Goal: Check status: Check status

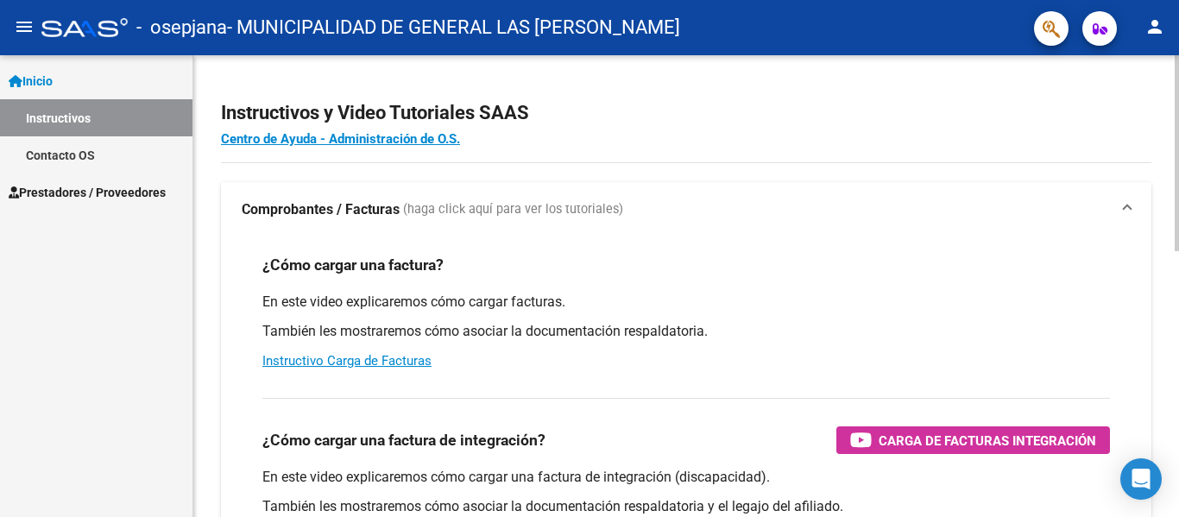
click at [1089, 35] on div "menu - osepjana - MUNICIPALIDAD DE GENERAL LAS [PERSON_NAME] person Inicio Inst…" at bounding box center [589, 258] width 1179 height 517
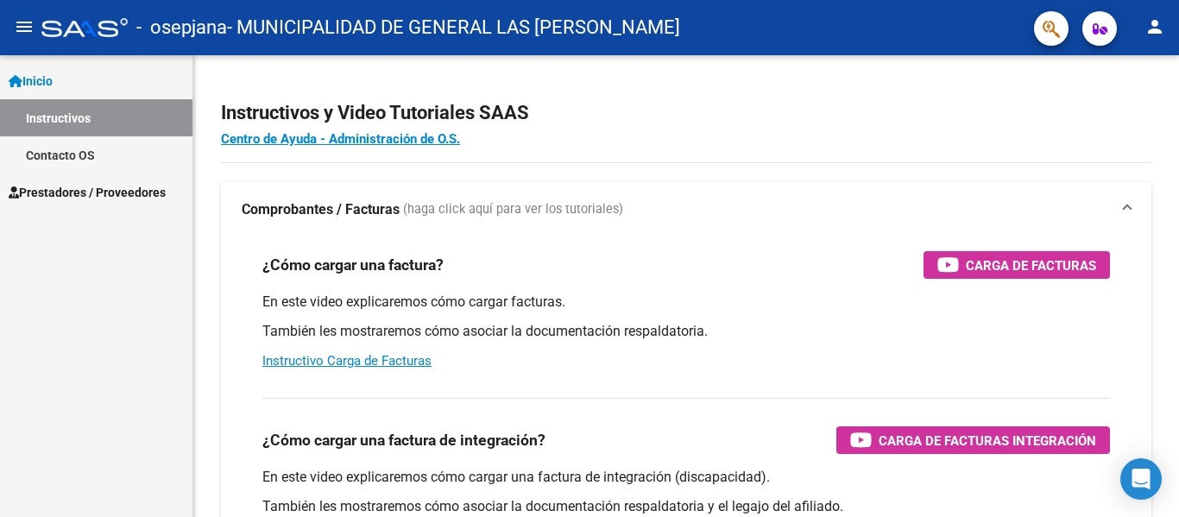
click at [91, 156] on link "Contacto OS" at bounding box center [96, 154] width 193 height 37
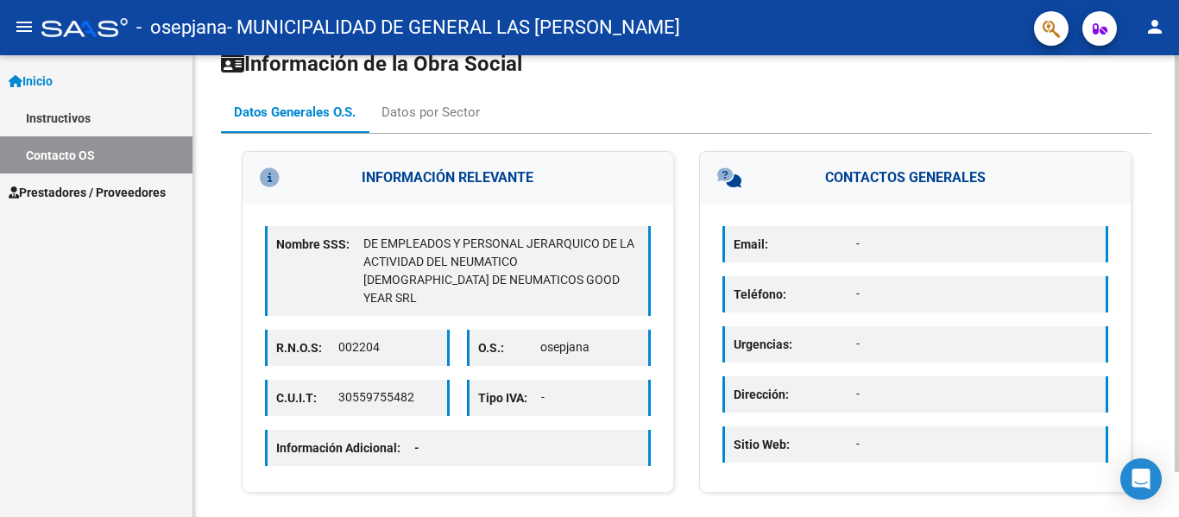
scroll to position [50, 0]
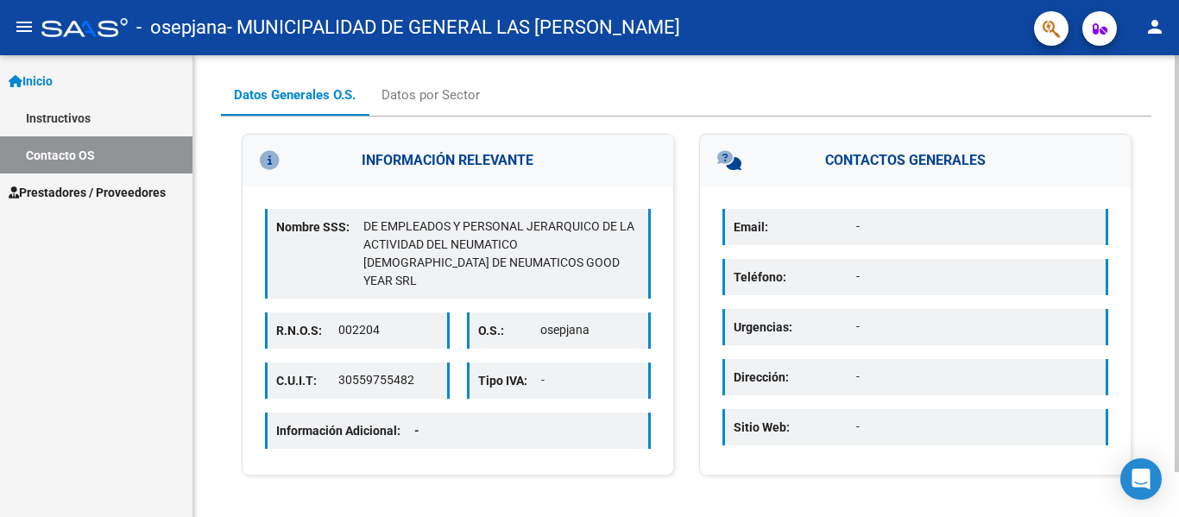
click at [1168, 428] on div "Información de la Obra Social Datos Generales O.S. Datos por Sector INFORMACIÓN…" at bounding box center [688, 262] width 990 height 515
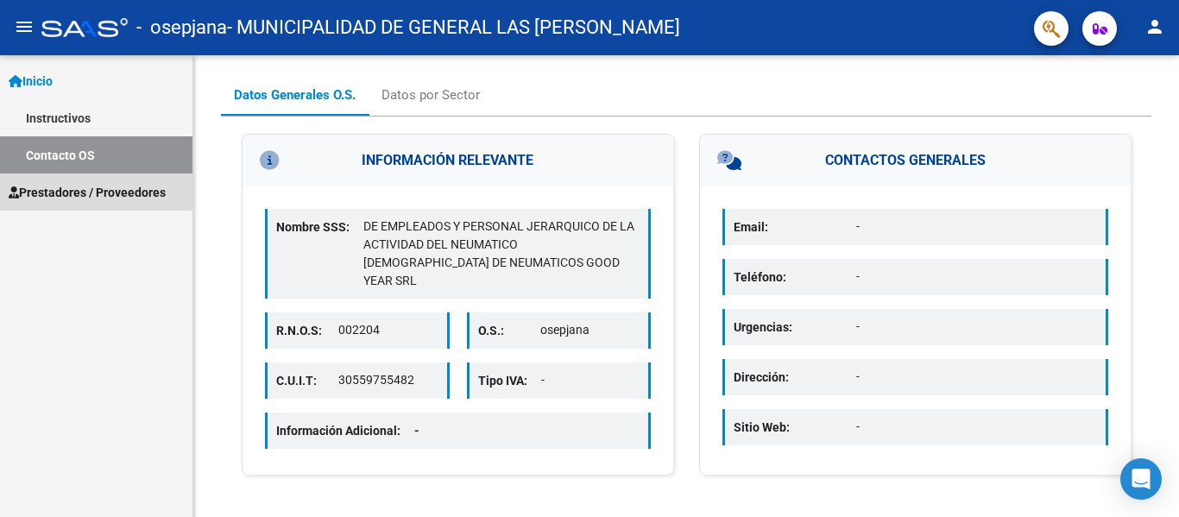
click at [105, 197] on span "Prestadores / Proveedores" at bounding box center [87, 192] width 157 height 19
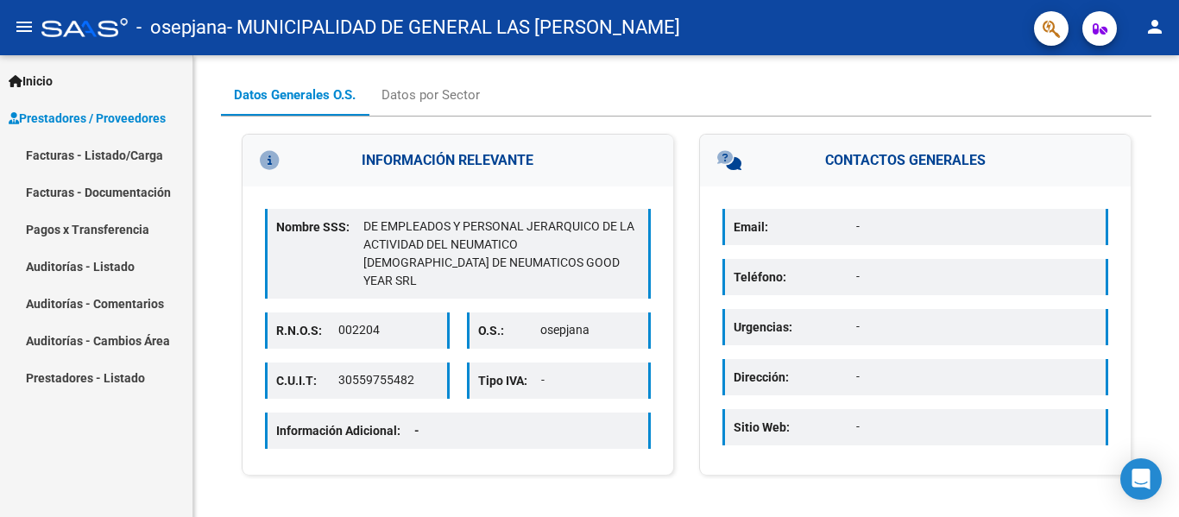
click at [105, 224] on link "Pagos x Transferencia" at bounding box center [96, 229] width 193 height 37
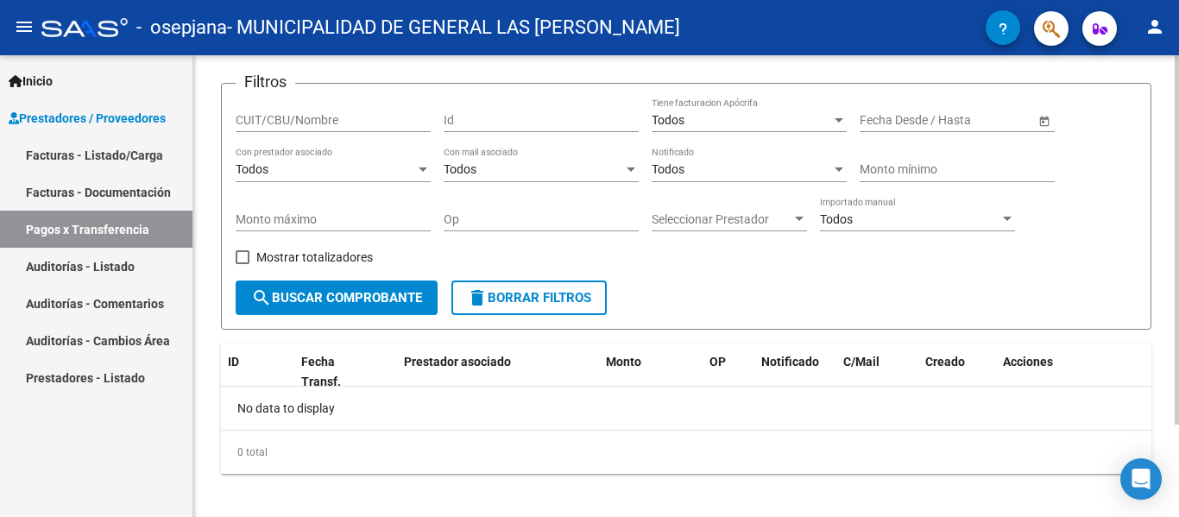
scroll to position [116, 0]
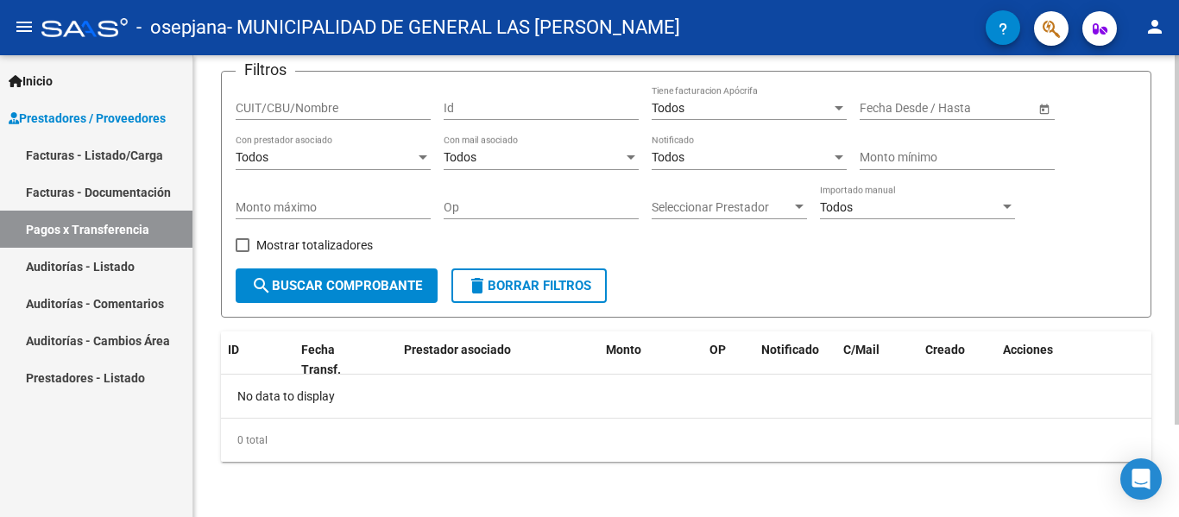
click at [1163, 439] on div "PRESTADORES -> Pagos por Transferencia (alt+p) cloud_download Exportar CSV Impo…" at bounding box center [688, 229] width 990 height 578
click at [545, 280] on span "delete Borrar Filtros" at bounding box center [529, 286] width 124 height 16
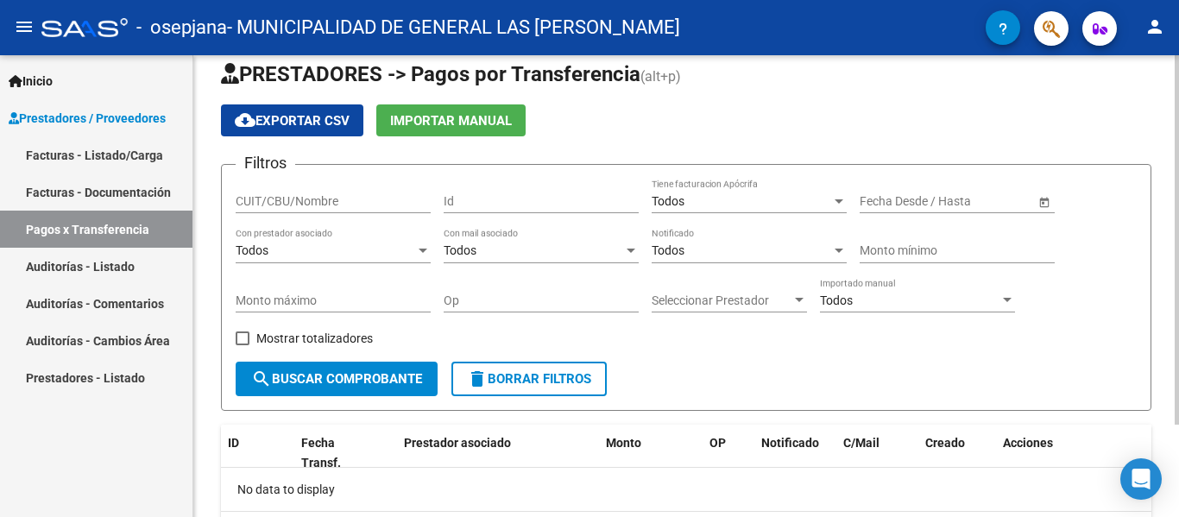
scroll to position [0, 0]
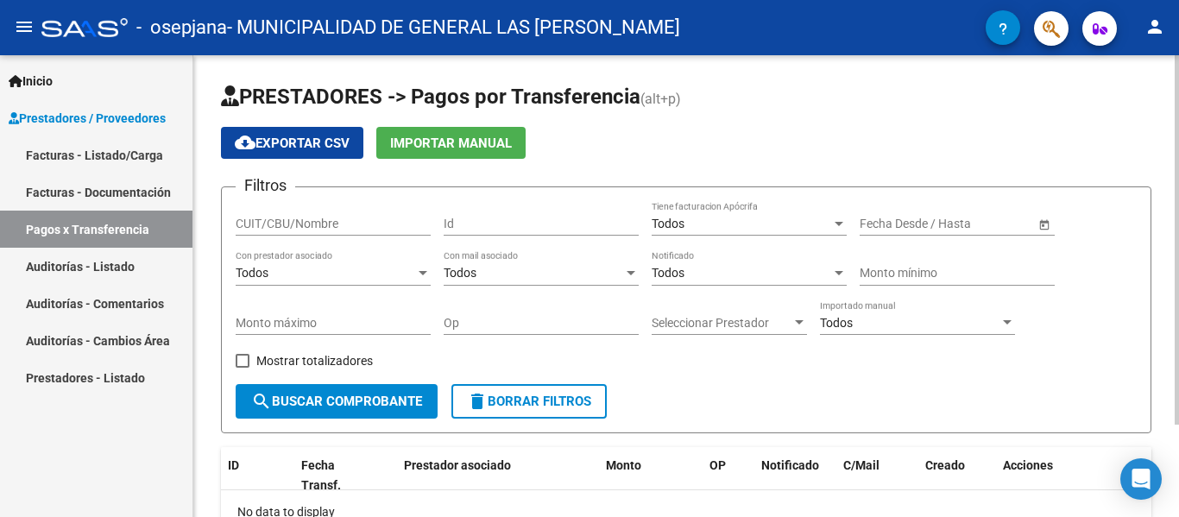
click at [1179, 91] on div at bounding box center [1177, 240] width 4 height 370
click at [1042, 223] on span "Open calendar" at bounding box center [1044, 224] width 41 height 41
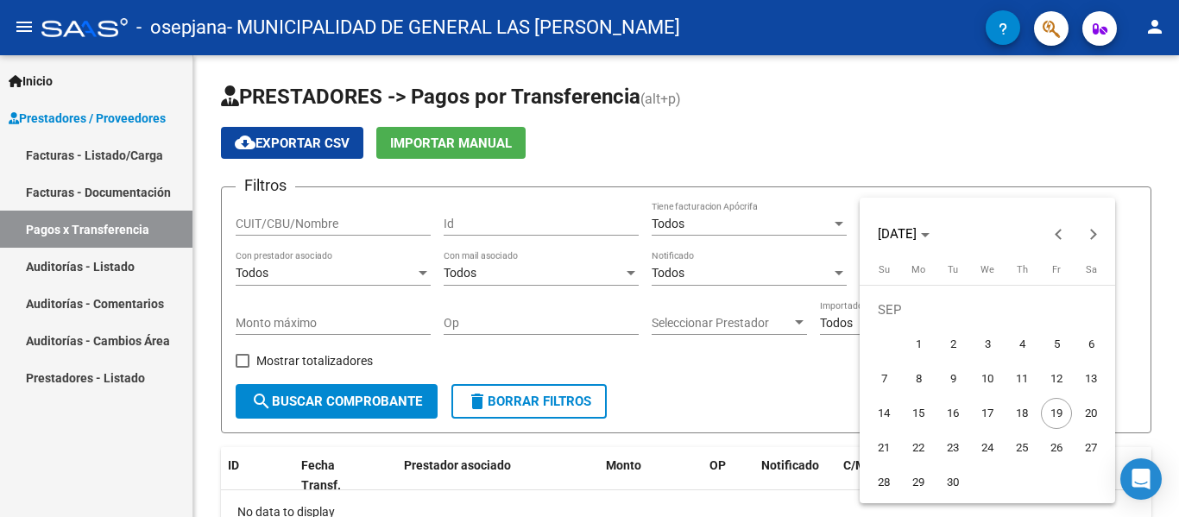
click at [871, 412] on span "14" at bounding box center [884, 413] width 31 height 31
type input "[DATE]"
click at [1059, 405] on span "19" at bounding box center [1056, 413] width 31 height 31
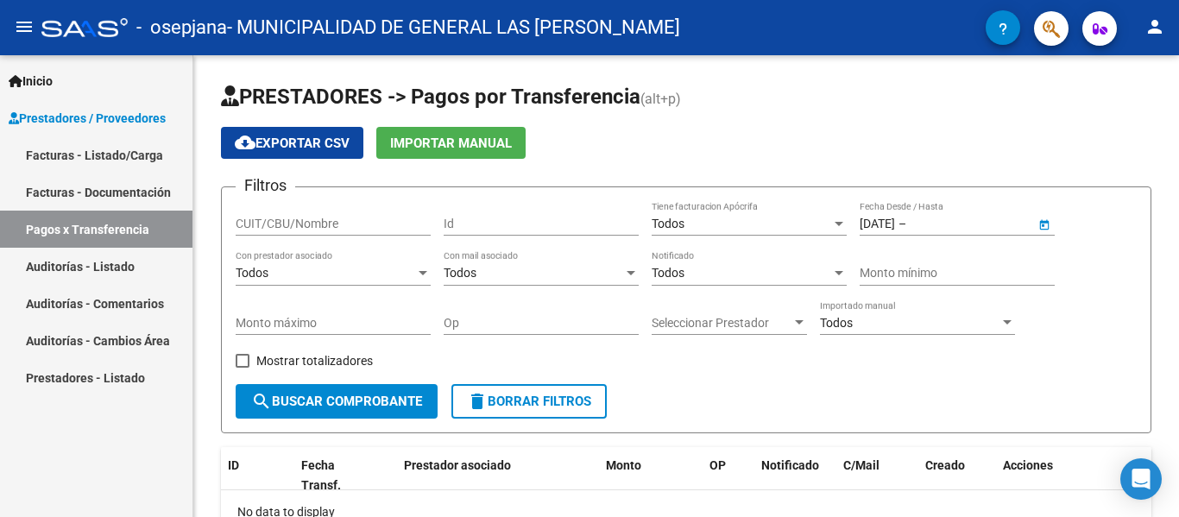
type input "[DATE]"
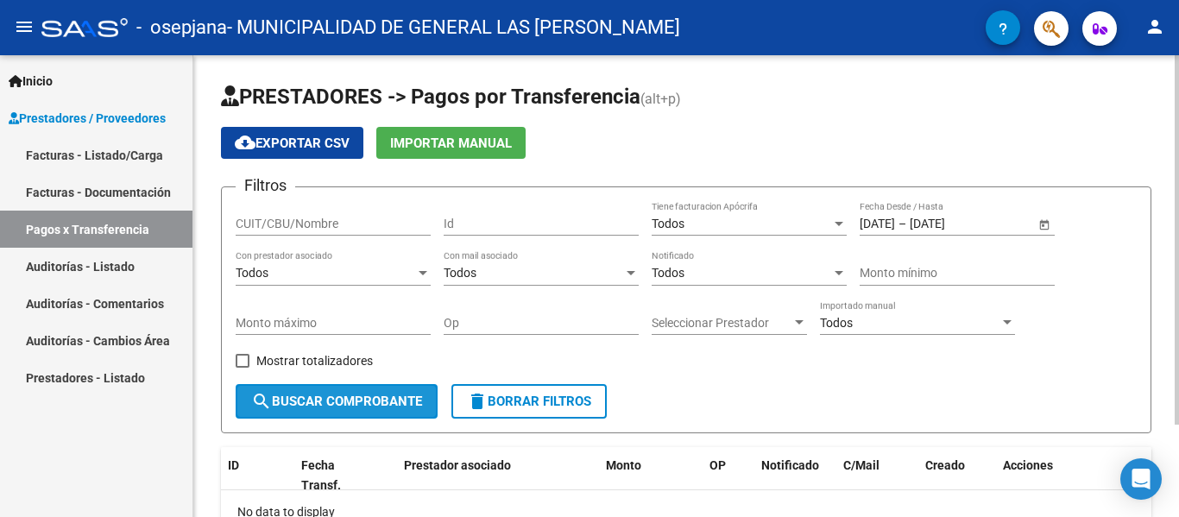
click at [329, 399] on span "search Buscar Comprobante" at bounding box center [336, 402] width 171 height 16
click at [1168, 37] on div "menu - osepjana - MUNICIPALIDAD DE GENERAL LAS [PERSON_NAME] person Inicio Inst…" at bounding box center [589, 258] width 1179 height 517
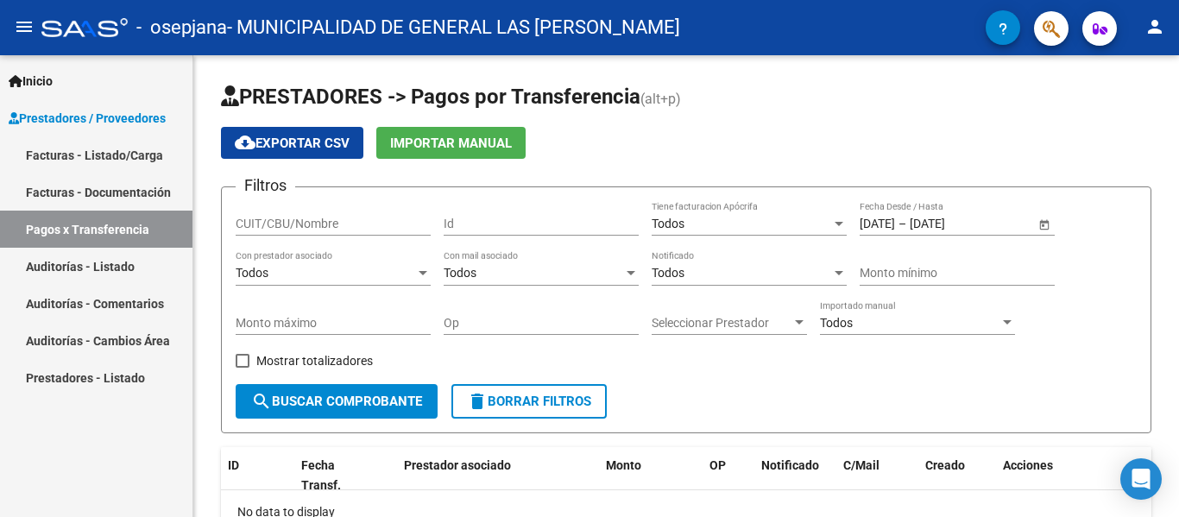
click at [134, 155] on link "Facturas - Listado/Carga" at bounding box center [96, 154] width 193 height 37
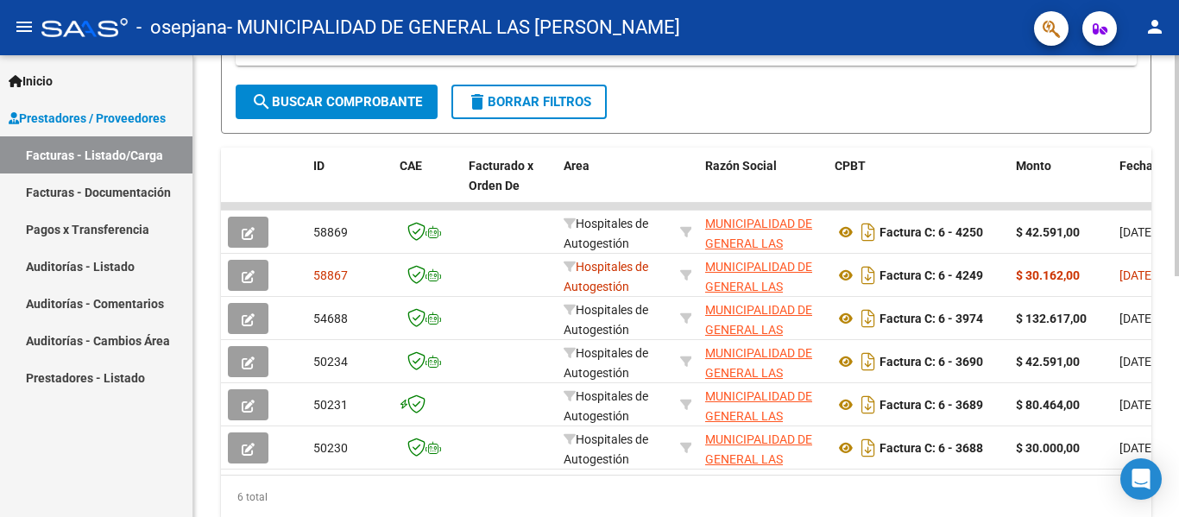
scroll to position [450, 0]
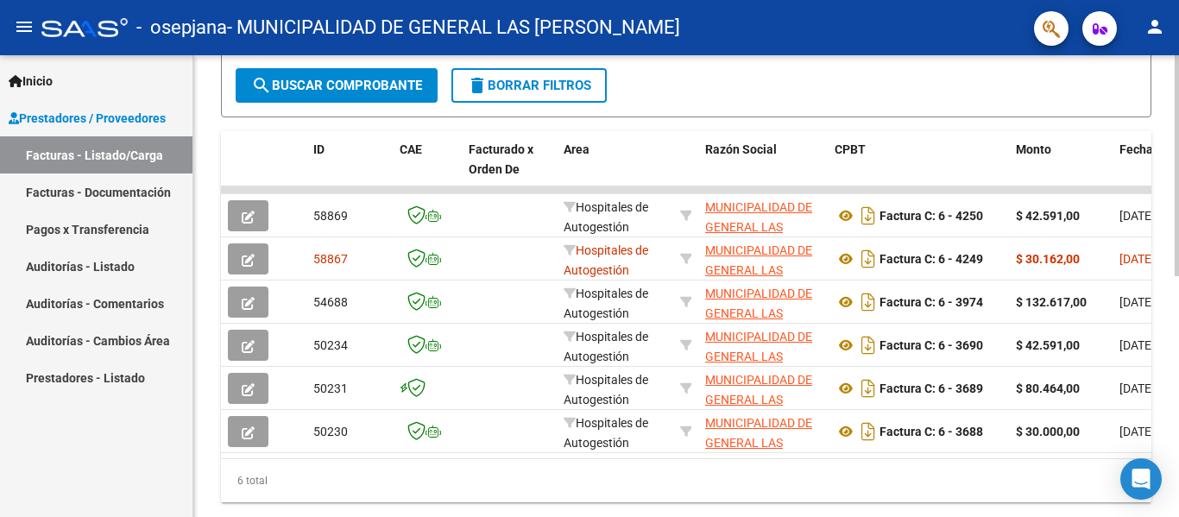
click at [1160, 363] on div "Video tutorial PRESTADORES -> Listado de CPBTs Emitidos por Prestadores / Prove…" at bounding box center [688, 81] width 990 height 952
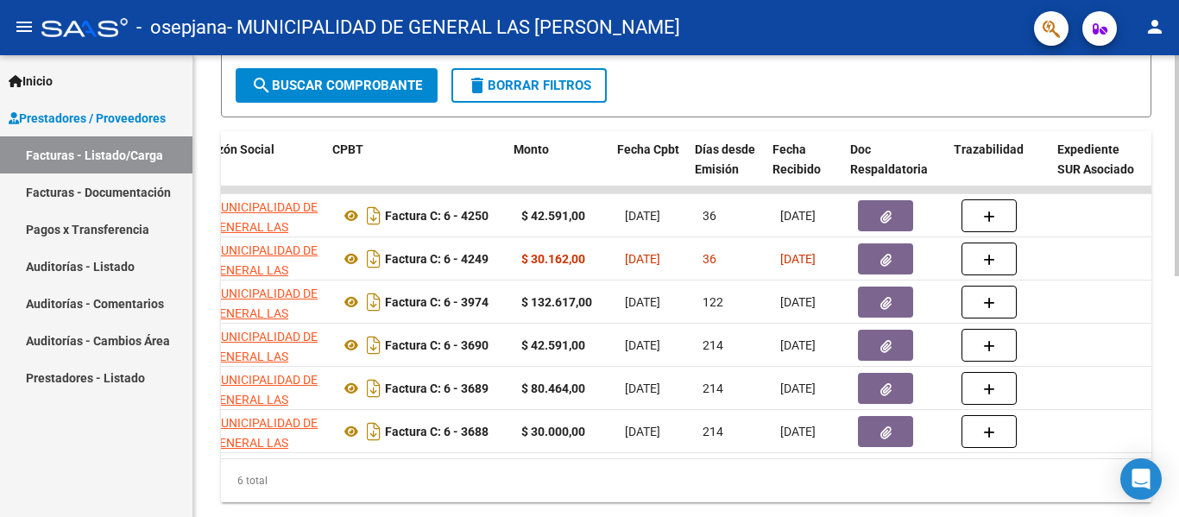
scroll to position [0, 502]
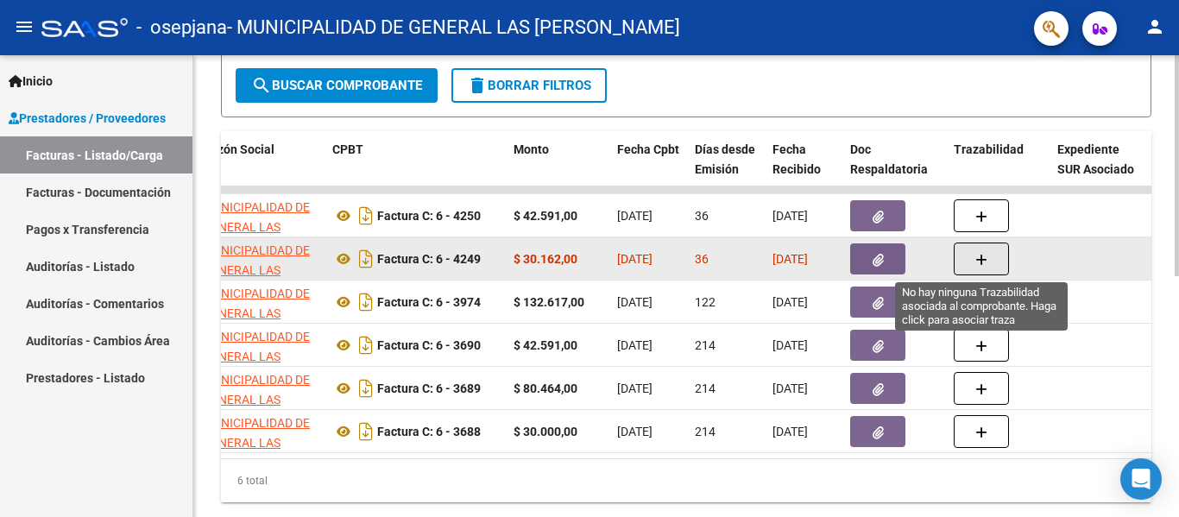
click at [975, 256] on button "button" at bounding box center [981, 259] width 55 height 33
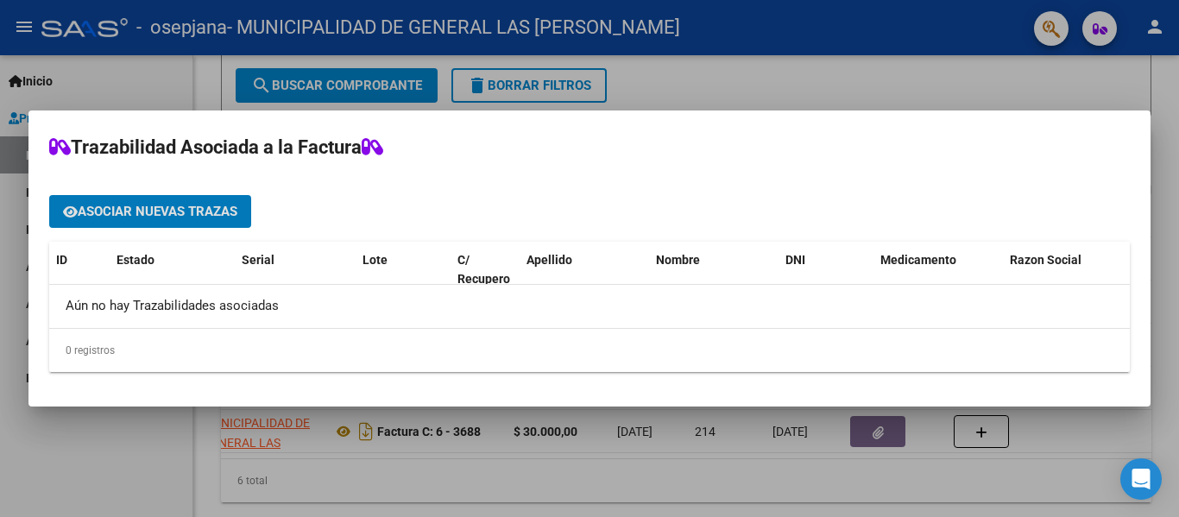
click at [865, 43] on div at bounding box center [589, 258] width 1179 height 517
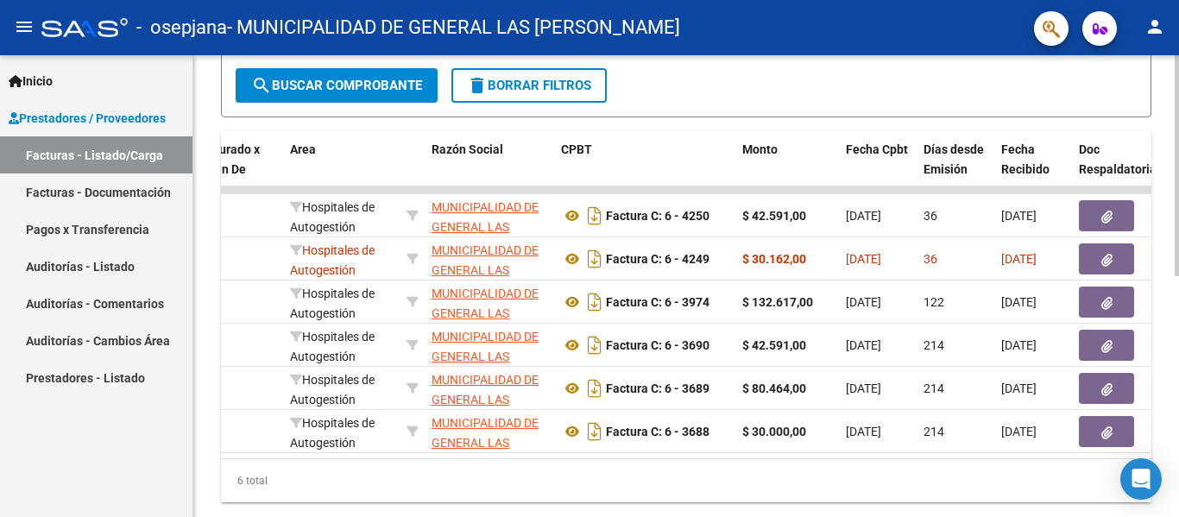
scroll to position [0, 269]
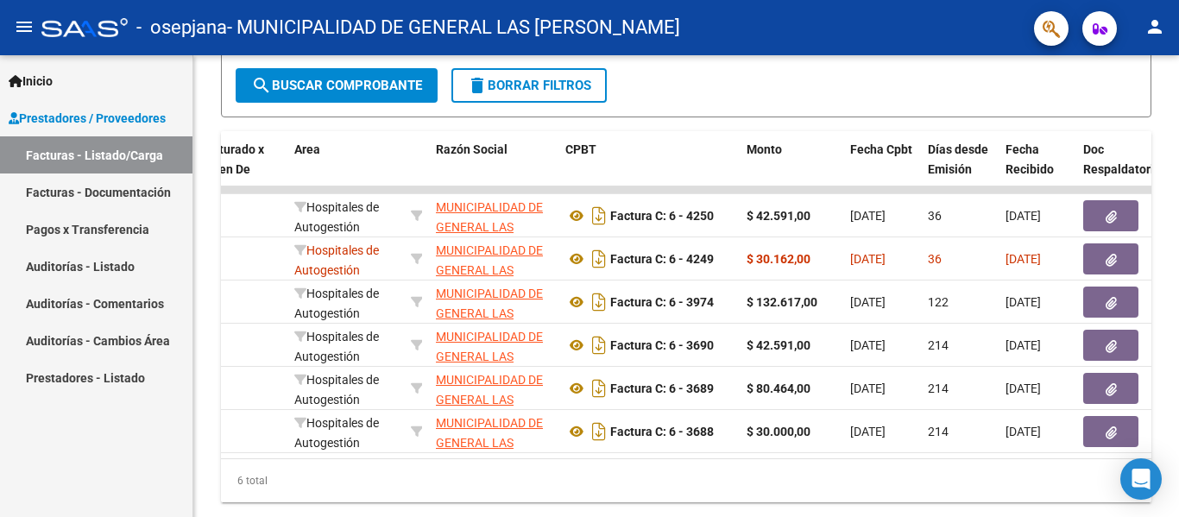
click at [122, 228] on link "Pagos x Transferencia" at bounding box center [96, 229] width 193 height 37
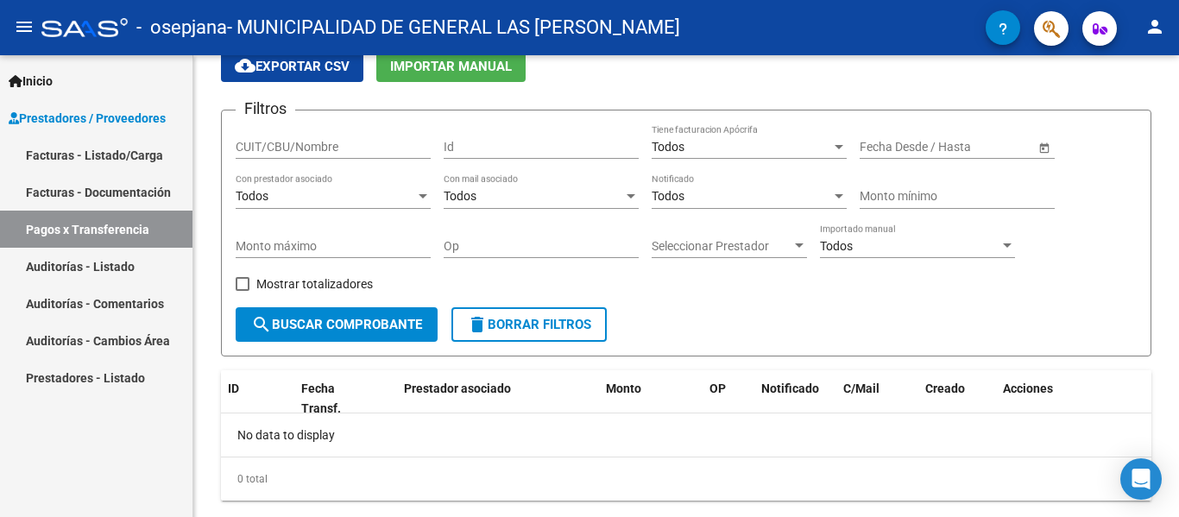
scroll to position [116, 0]
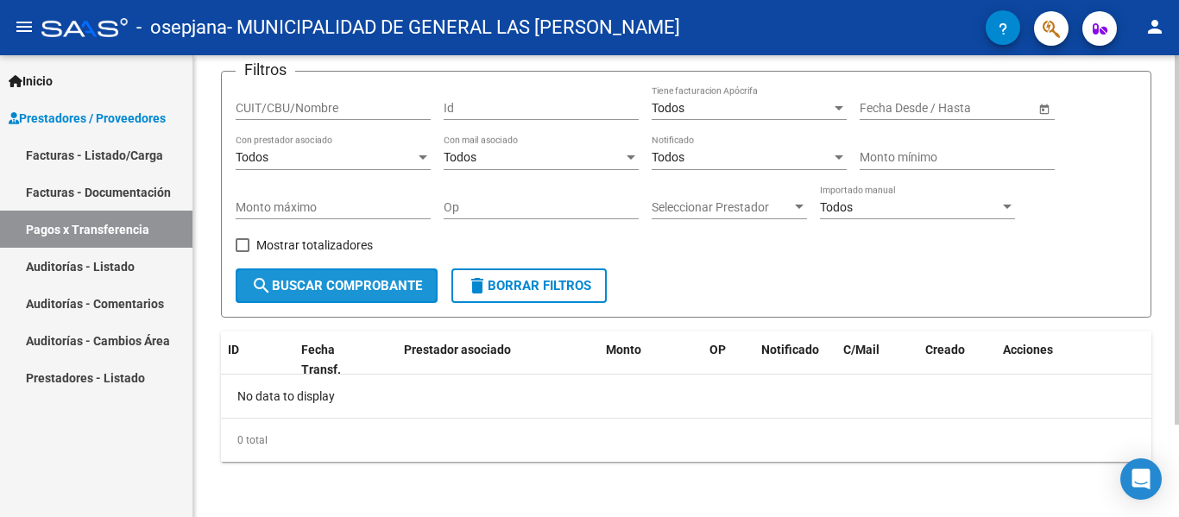
click at [319, 285] on span "search Buscar Comprobante" at bounding box center [336, 286] width 171 height 16
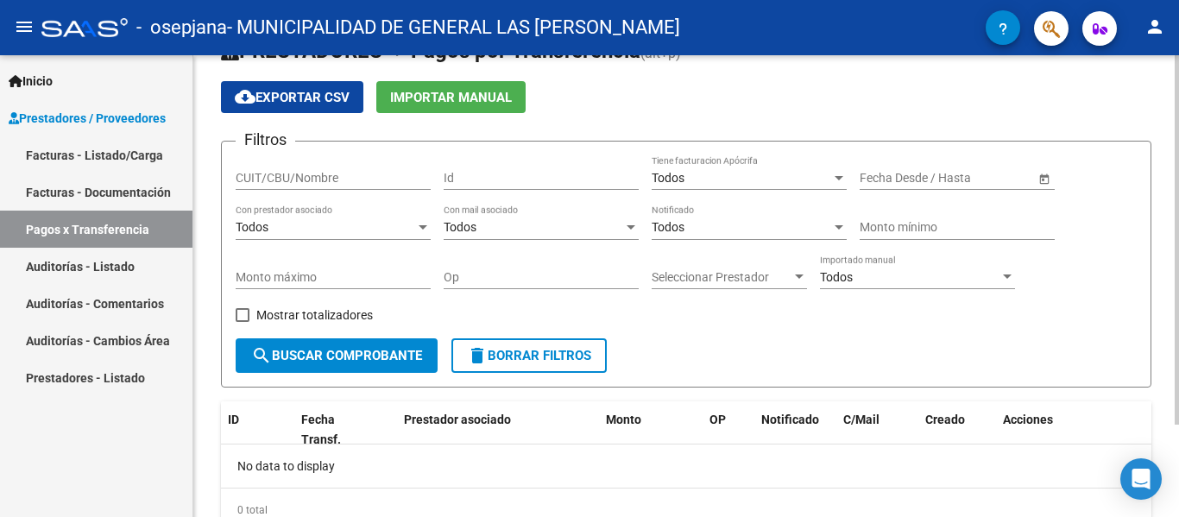
click at [1179, 189] on div at bounding box center [1177, 277] width 4 height 370
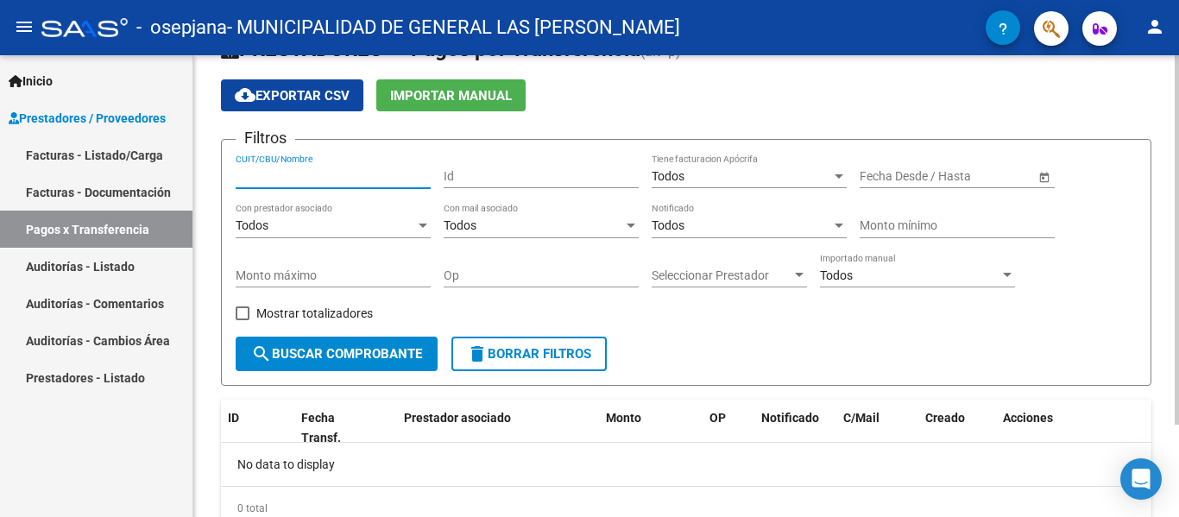
click at [296, 175] on input "CUIT/CBU/Nombre" at bounding box center [333, 176] width 195 height 15
type input "30664543423"
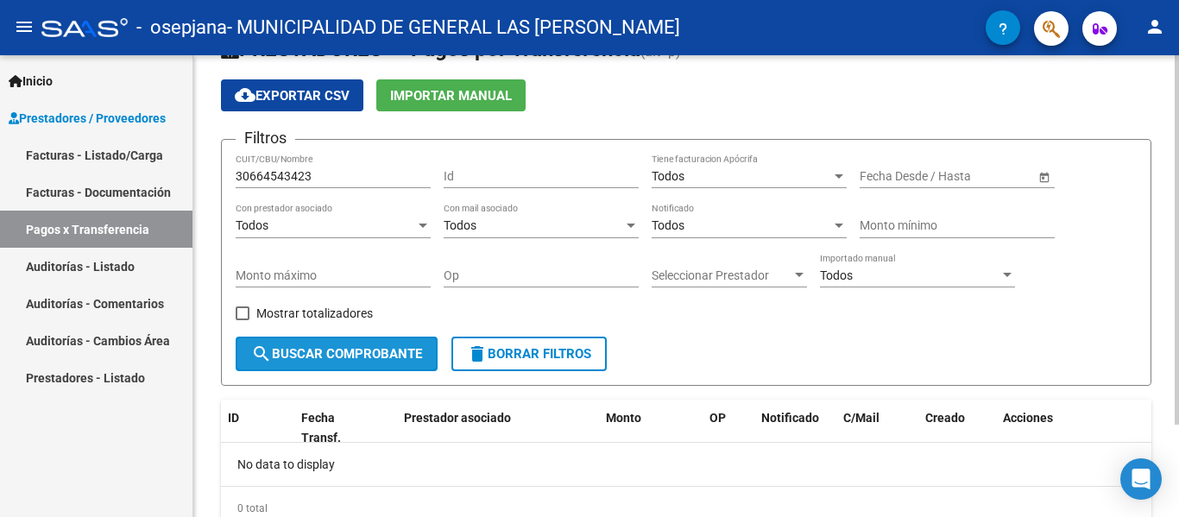
click at [328, 352] on span "search Buscar Comprobante" at bounding box center [336, 354] width 171 height 16
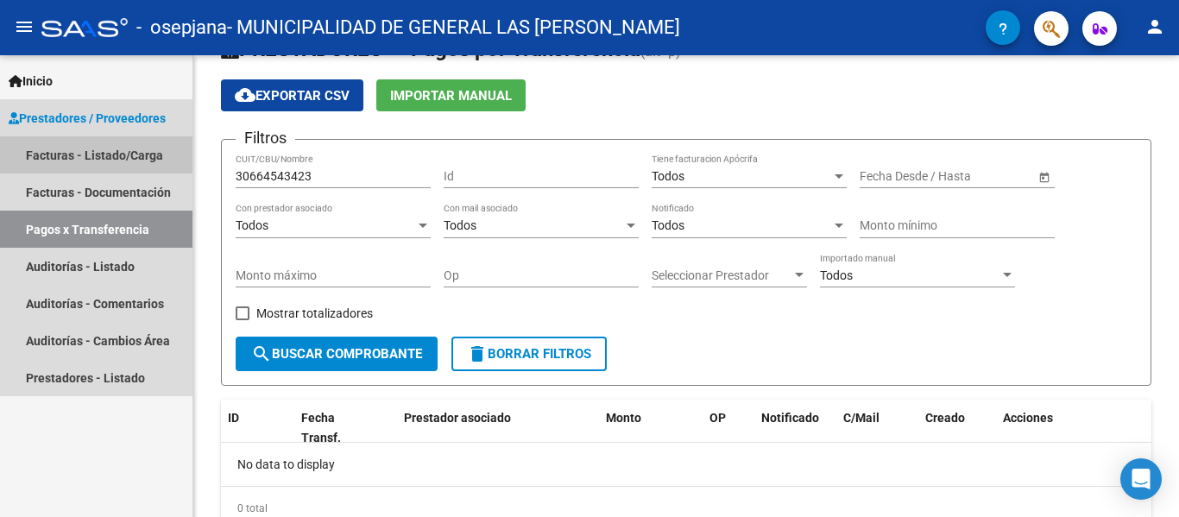
click at [116, 138] on link "Facturas - Listado/Carga" at bounding box center [96, 154] width 193 height 37
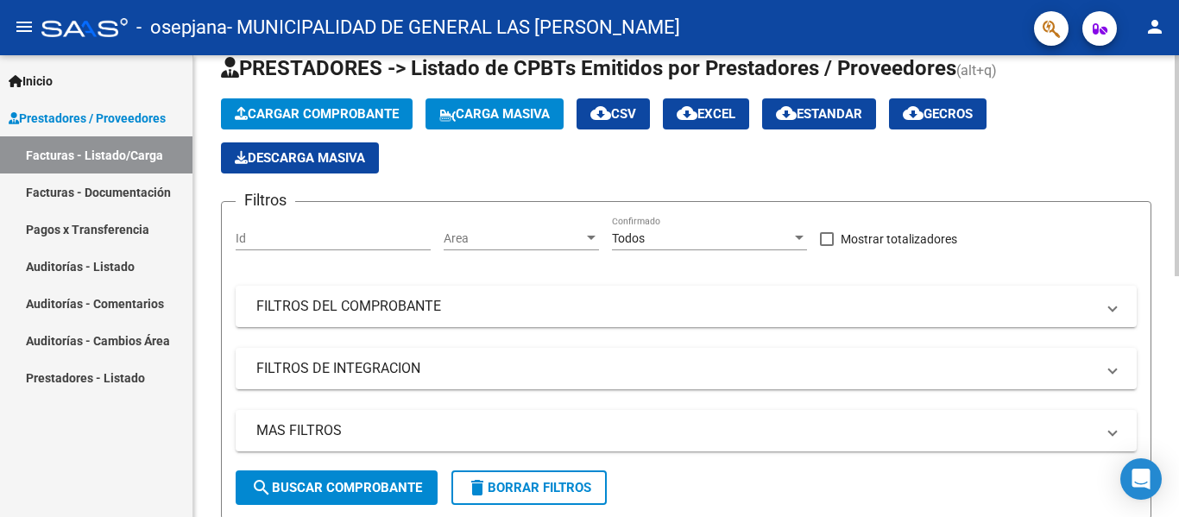
scroll to position [504, 0]
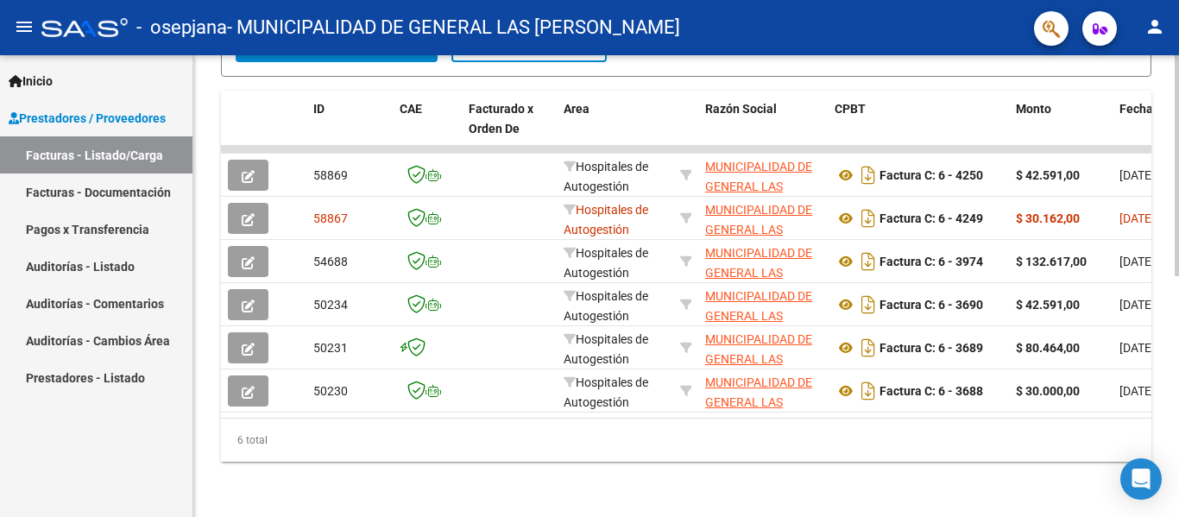
click at [1179, 448] on div at bounding box center [1177, 406] width 4 height 221
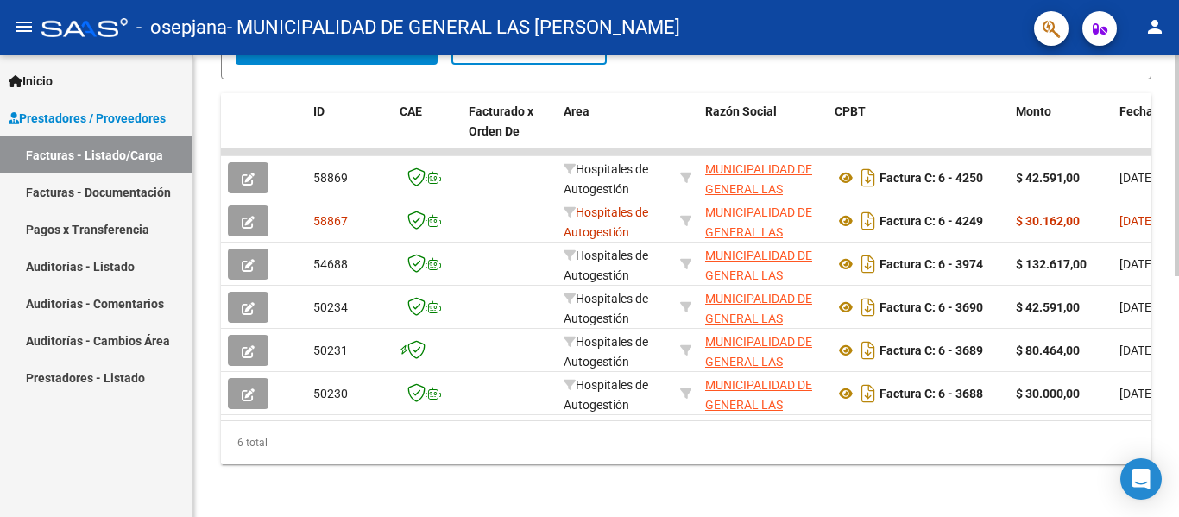
scroll to position [499, 0]
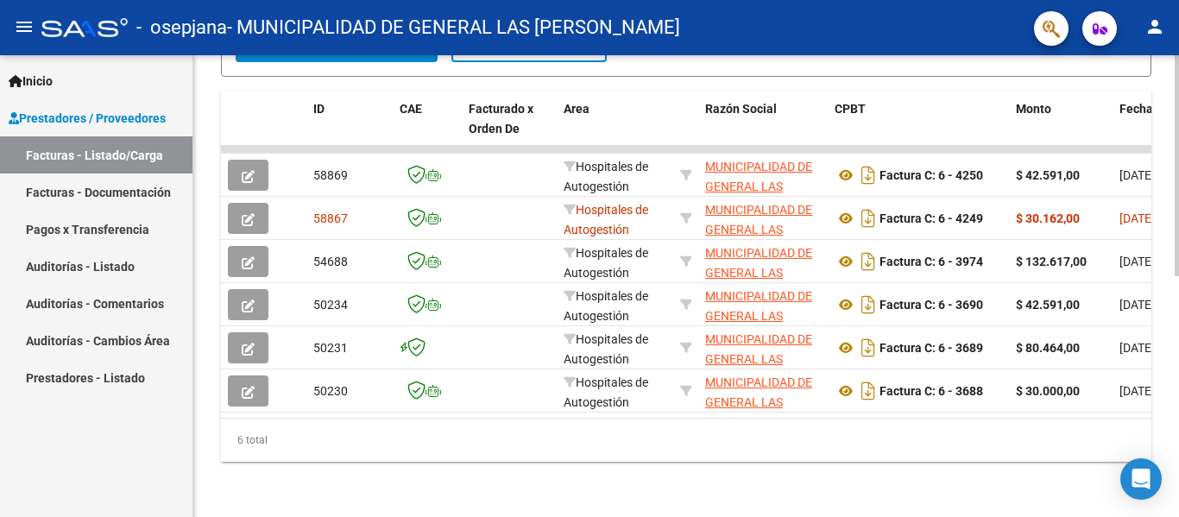
click at [1179, 321] on div at bounding box center [1177, 406] width 4 height 221
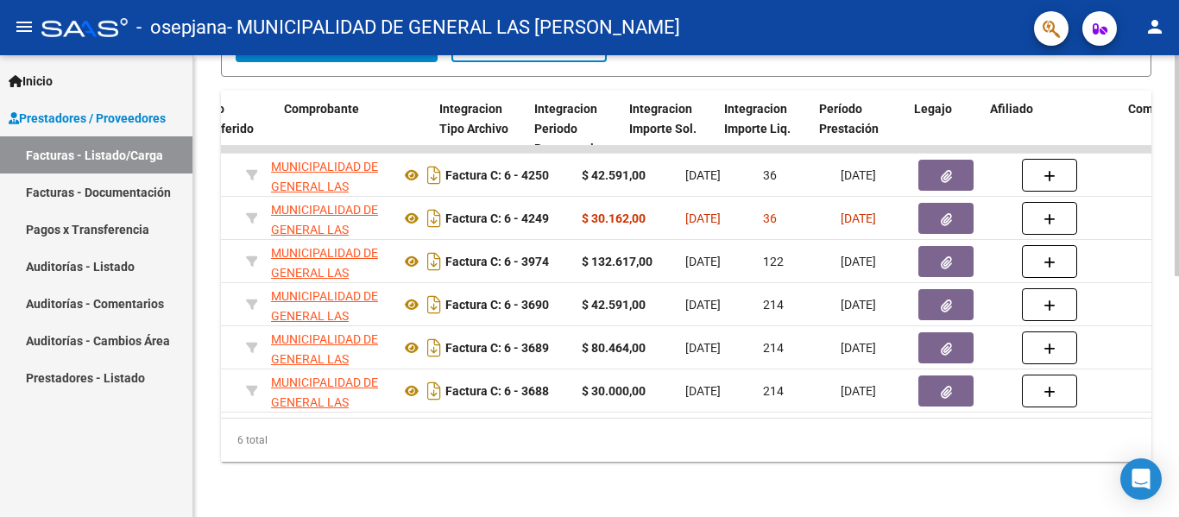
scroll to position [0, 0]
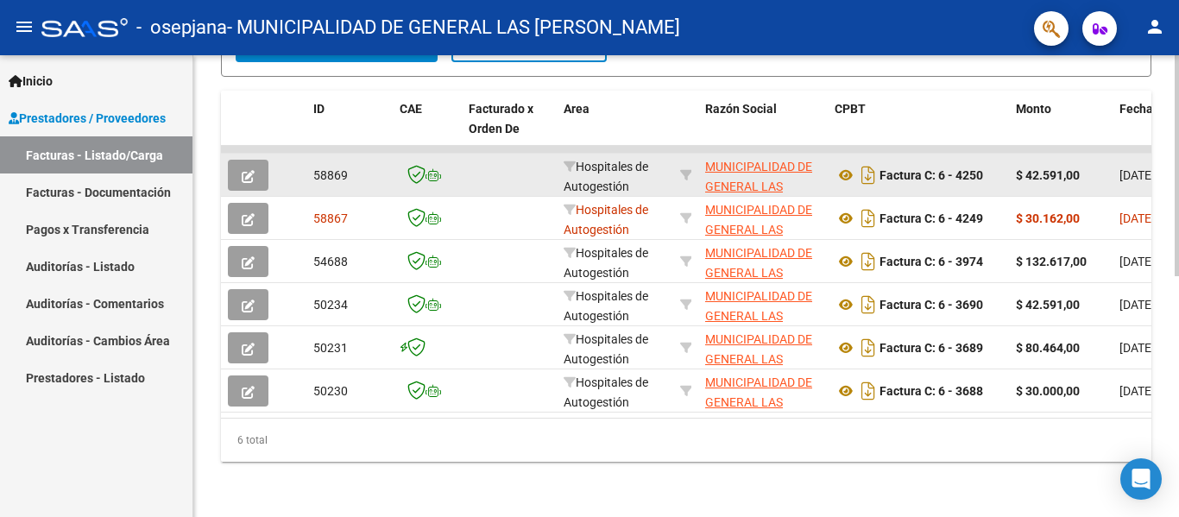
click at [256, 160] on button "button" at bounding box center [248, 175] width 41 height 31
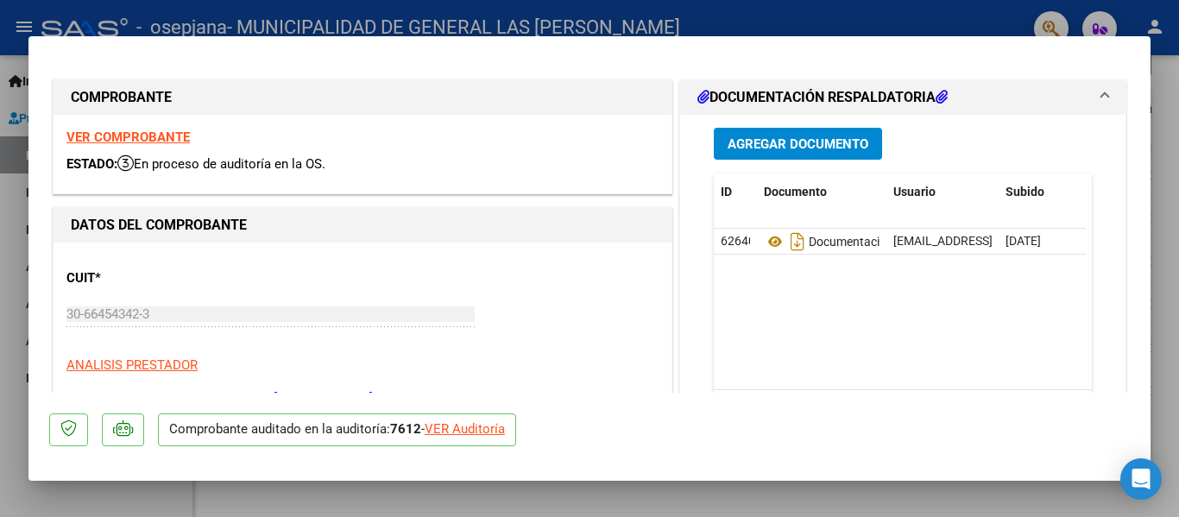
click at [466, 425] on div "VER Auditoría" at bounding box center [465, 430] width 80 height 20
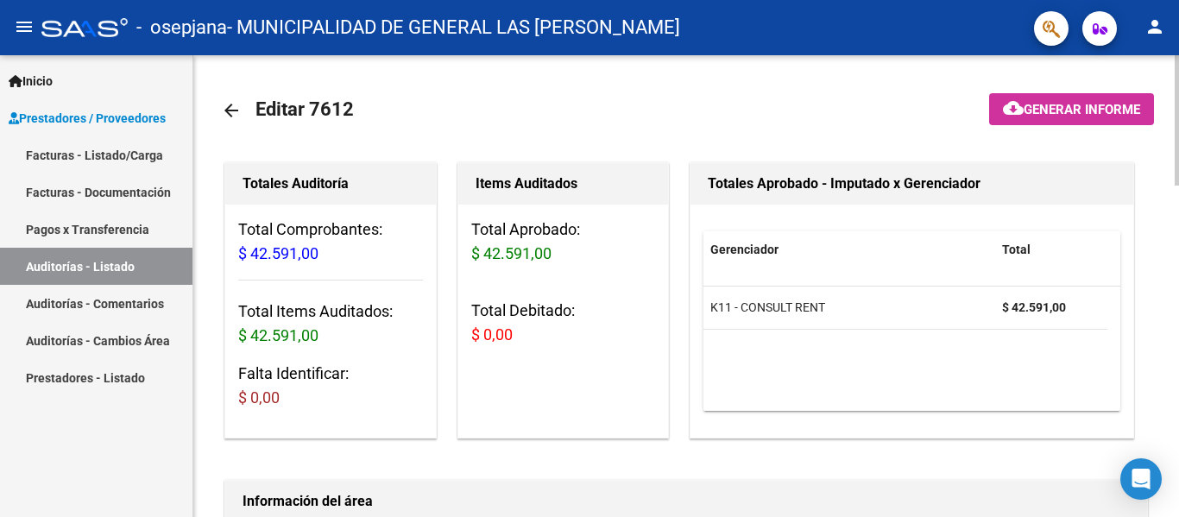
click at [231, 111] on mat-icon "arrow_back" at bounding box center [231, 110] width 21 height 21
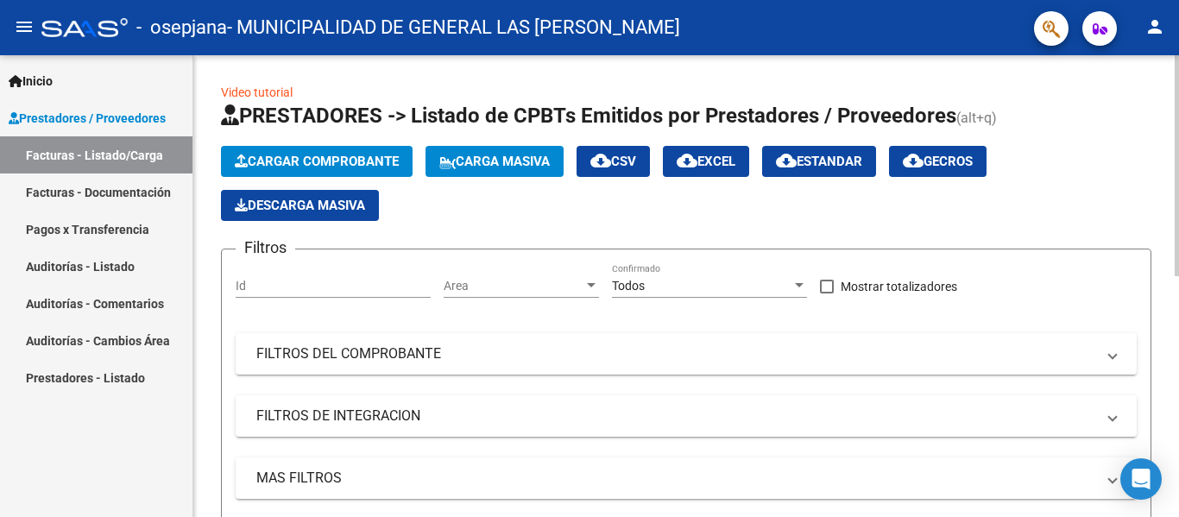
drag, startPoint x: 1174, startPoint y: 165, endPoint x: 1179, endPoint y: 175, distance: 11.2
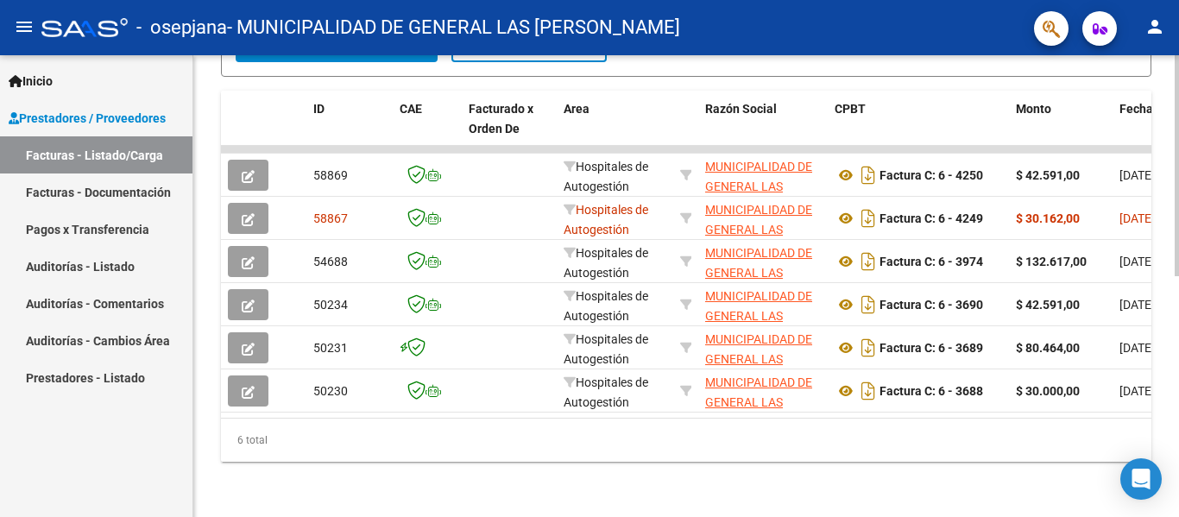
click at [1171, 469] on div "Video tutorial PRESTADORES -> Listado de CPBTs Emitidos por Prestadores / Prove…" at bounding box center [688, 41] width 990 height 952
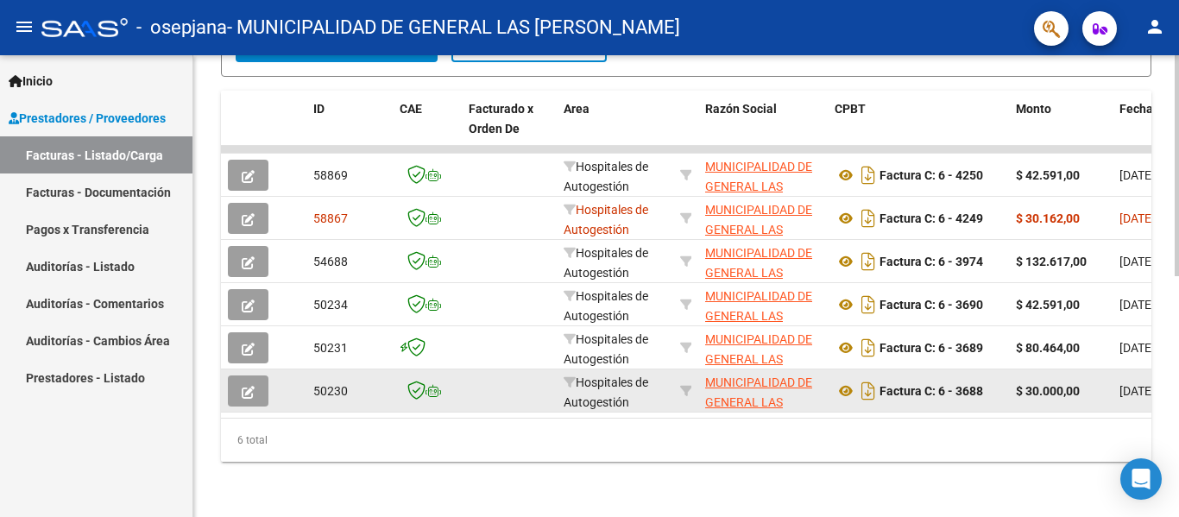
click at [242, 386] on icon "button" at bounding box center [248, 392] width 13 height 13
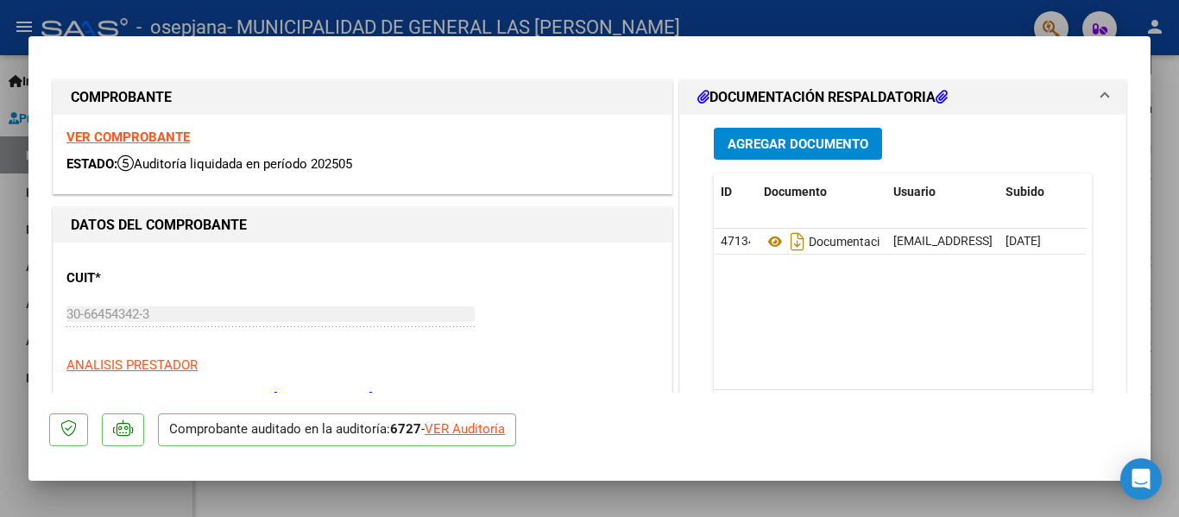
click at [493, 430] on div "VER Auditoría" at bounding box center [465, 430] width 80 height 20
type input "$ 0,00"
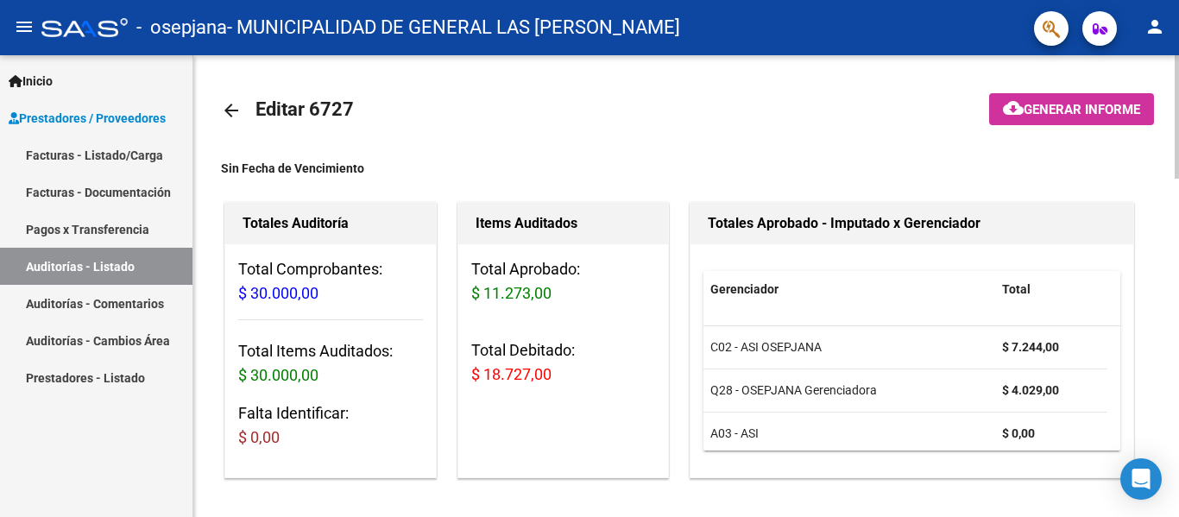
click at [231, 111] on mat-icon "arrow_back" at bounding box center [231, 110] width 21 height 21
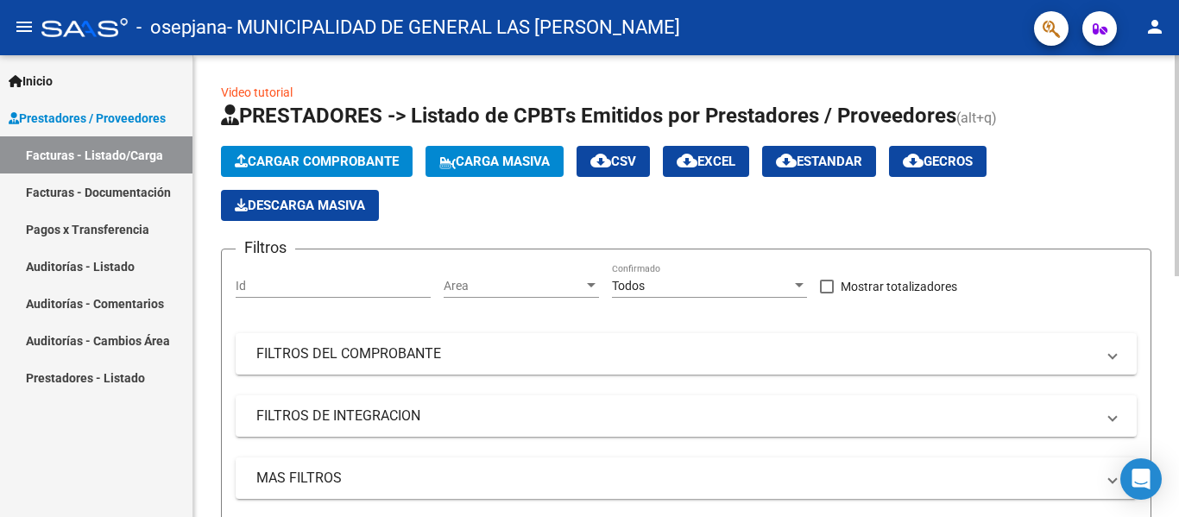
click at [1179, 188] on div at bounding box center [1177, 165] width 4 height 221
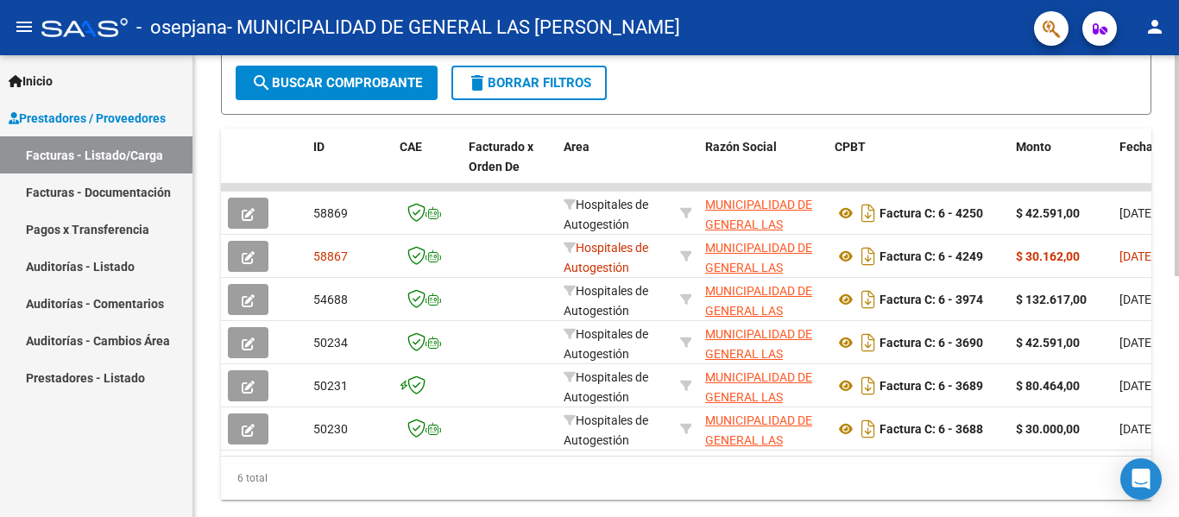
scroll to position [504, 0]
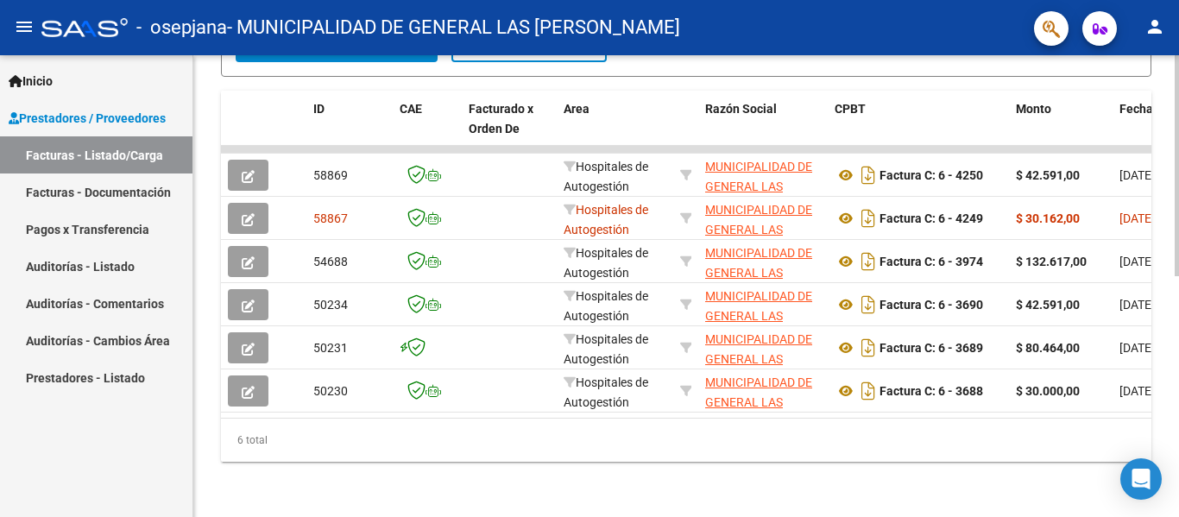
click at [1175, 482] on div at bounding box center [1177, 406] width 4 height 221
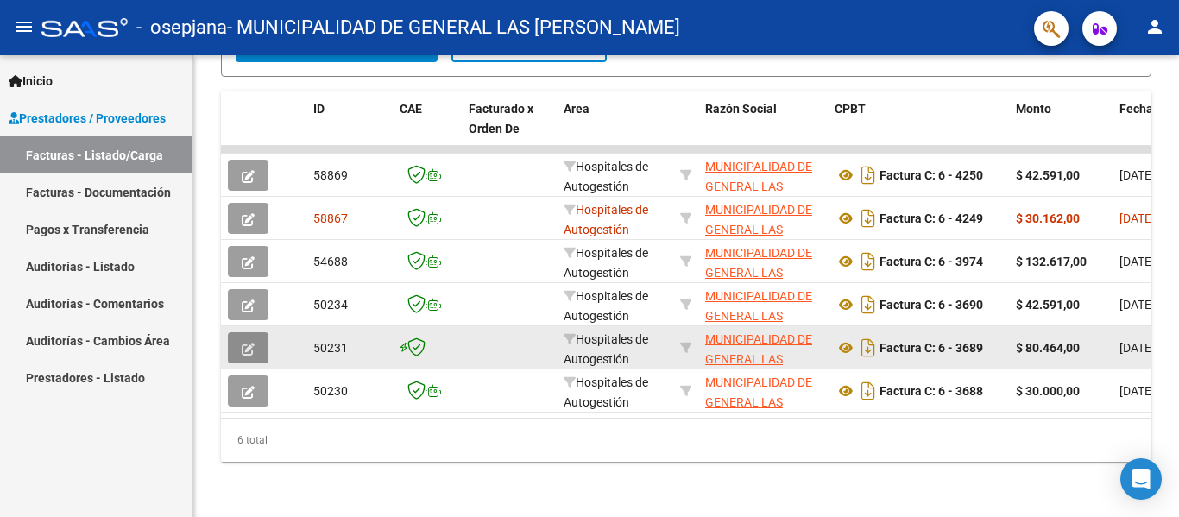
click at [237, 332] on button "button" at bounding box center [248, 347] width 41 height 31
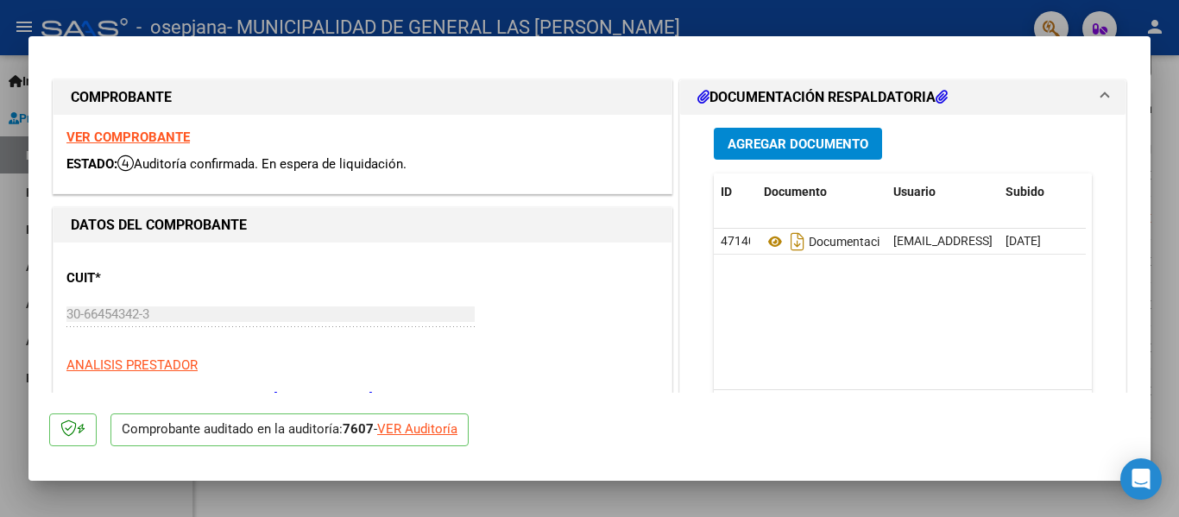
click at [401, 429] on div "VER Auditoría" at bounding box center [417, 430] width 80 height 20
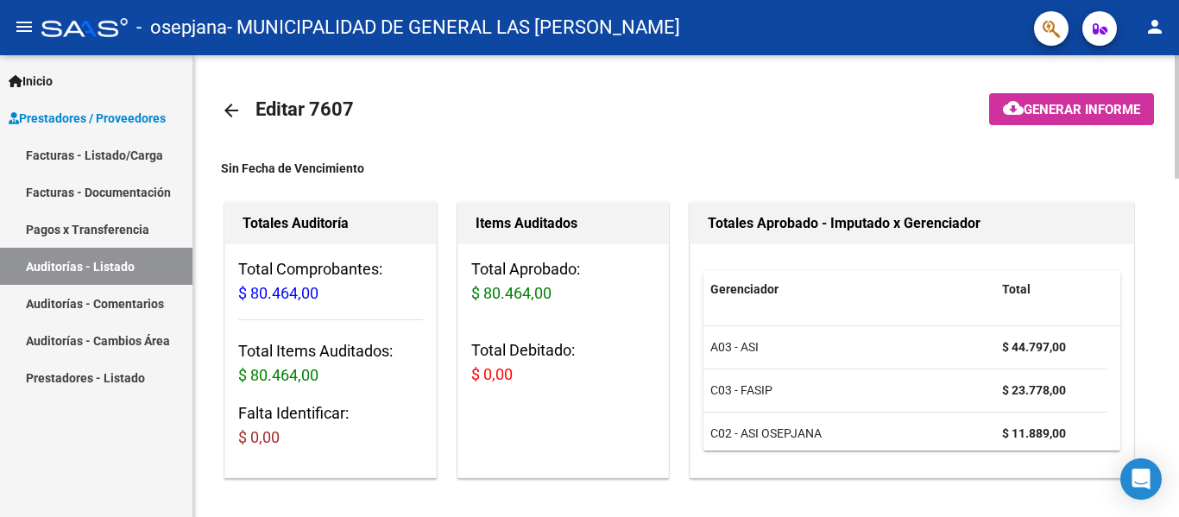
drag, startPoint x: 231, startPoint y: 114, endPoint x: 1179, endPoint y: 148, distance: 947.7
click at [231, 114] on mat-icon "arrow_back" at bounding box center [231, 110] width 21 height 21
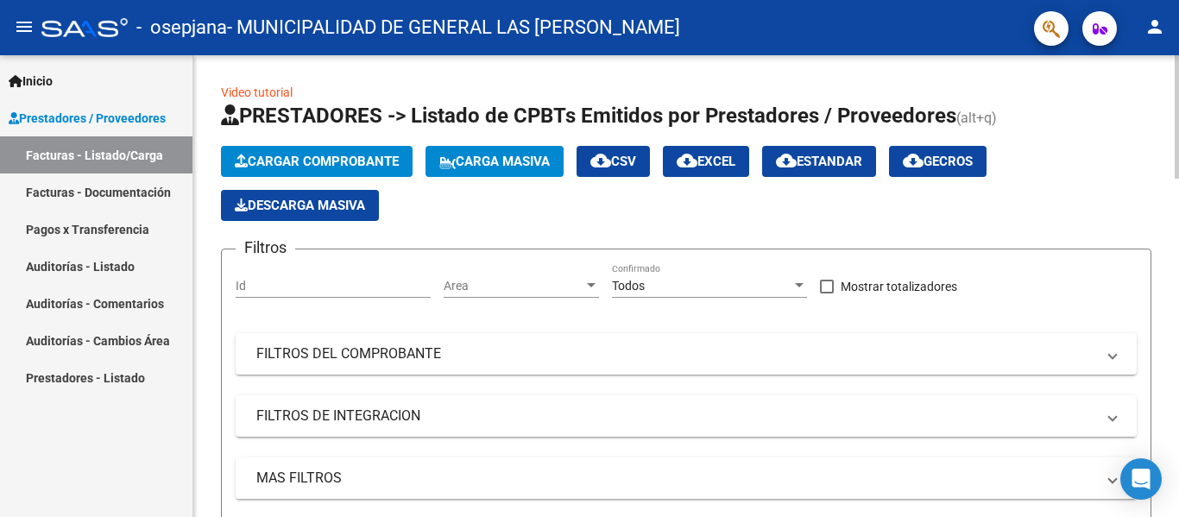
click at [1178, 147] on div at bounding box center [1177, 116] width 4 height 123
click at [1179, 276] on div at bounding box center [1177, 165] width 4 height 221
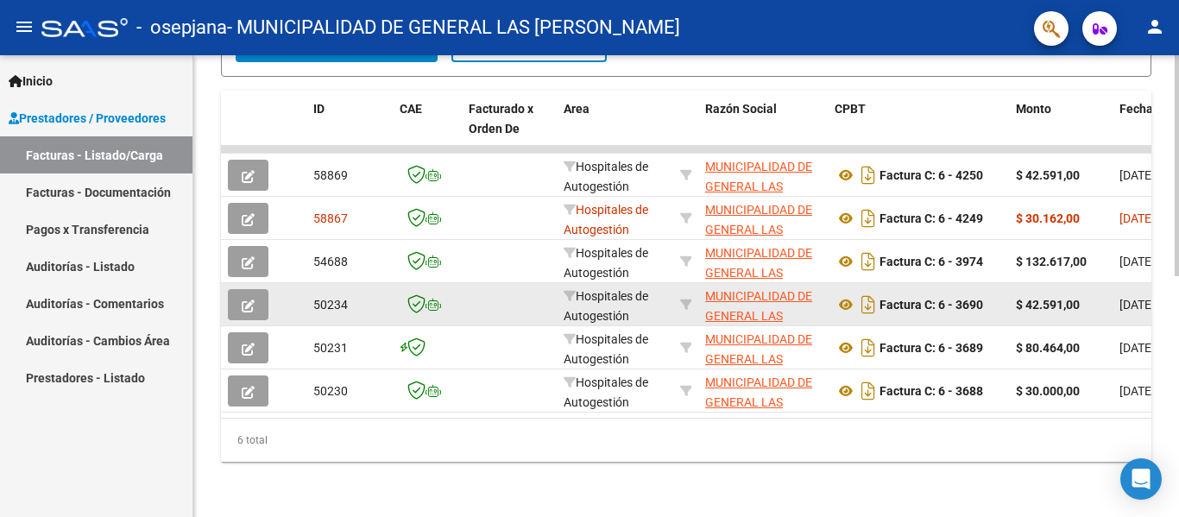
click at [240, 289] on button "button" at bounding box center [248, 304] width 41 height 31
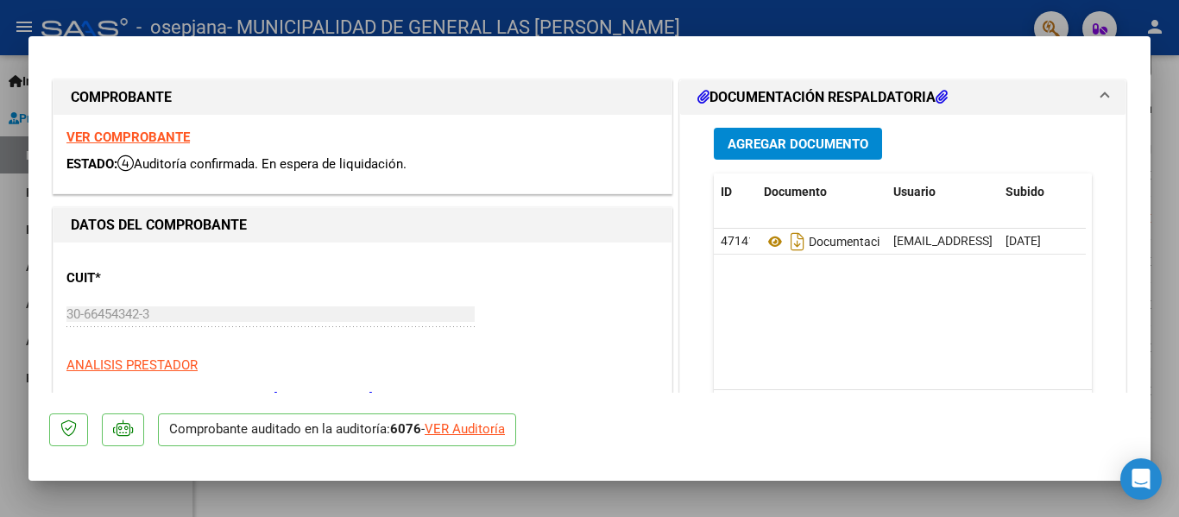
click at [463, 421] on div "VER Auditoría" at bounding box center [465, 430] width 80 height 20
type input "$ 0,00"
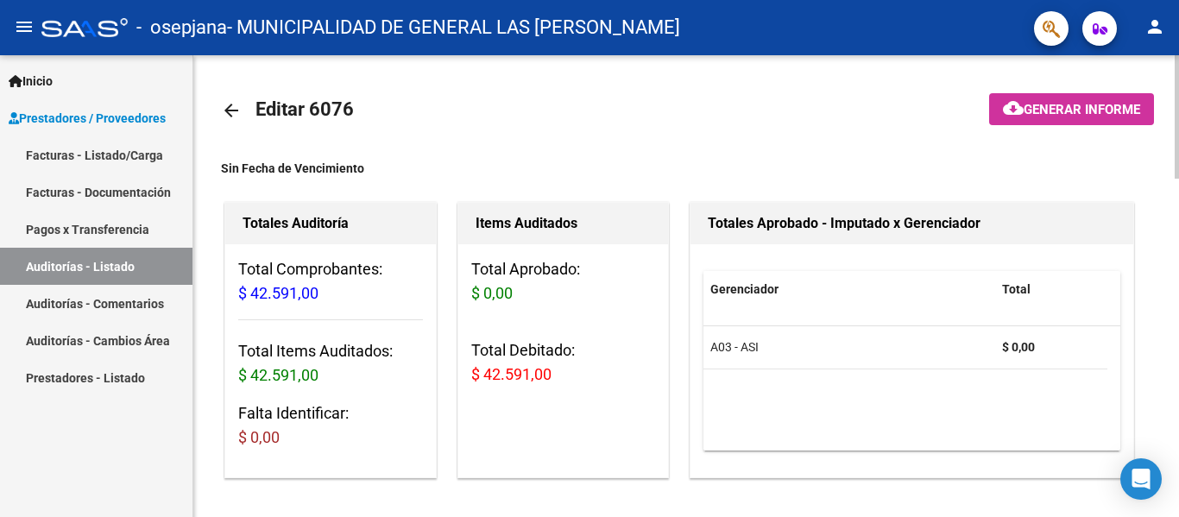
click at [230, 110] on mat-icon "arrow_back" at bounding box center [231, 110] width 21 height 21
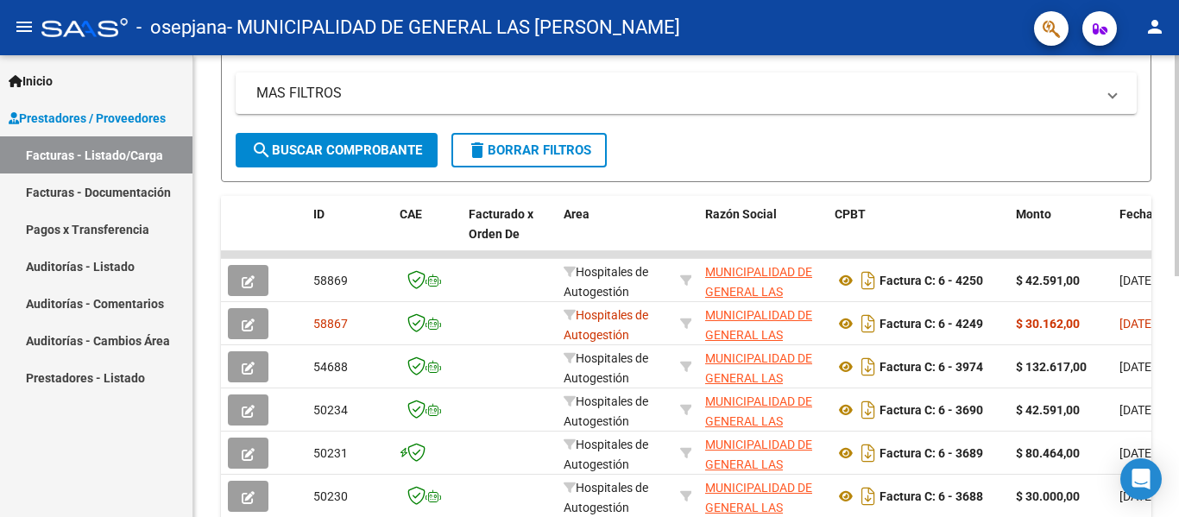
scroll to position [504, 0]
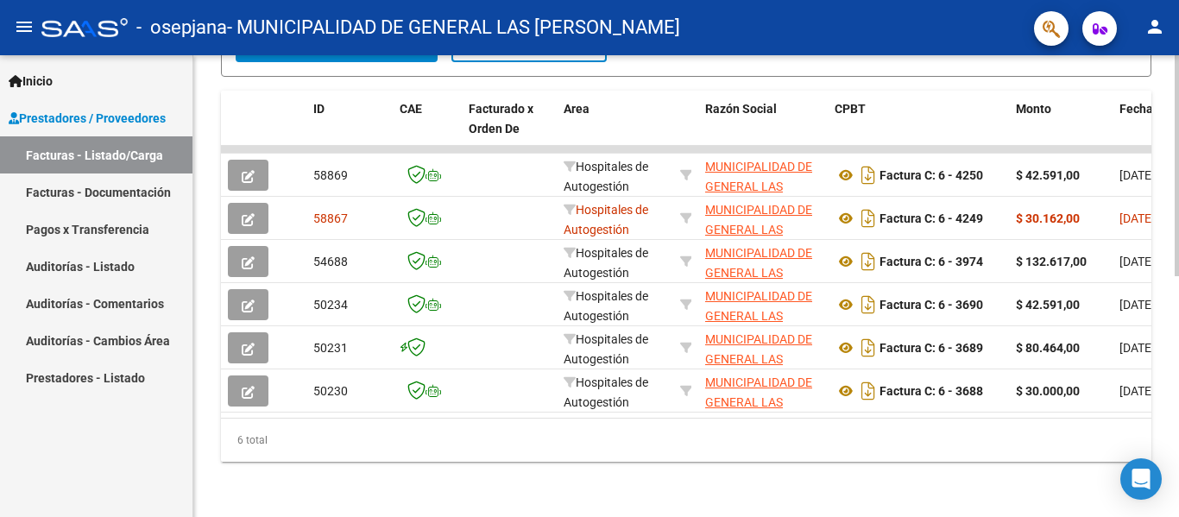
click at [1172, 506] on div "Video tutorial PRESTADORES -> Listado de CPBTs Emitidos por Prestadores / Prove…" at bounding box center [688, 41] width 990 height 952
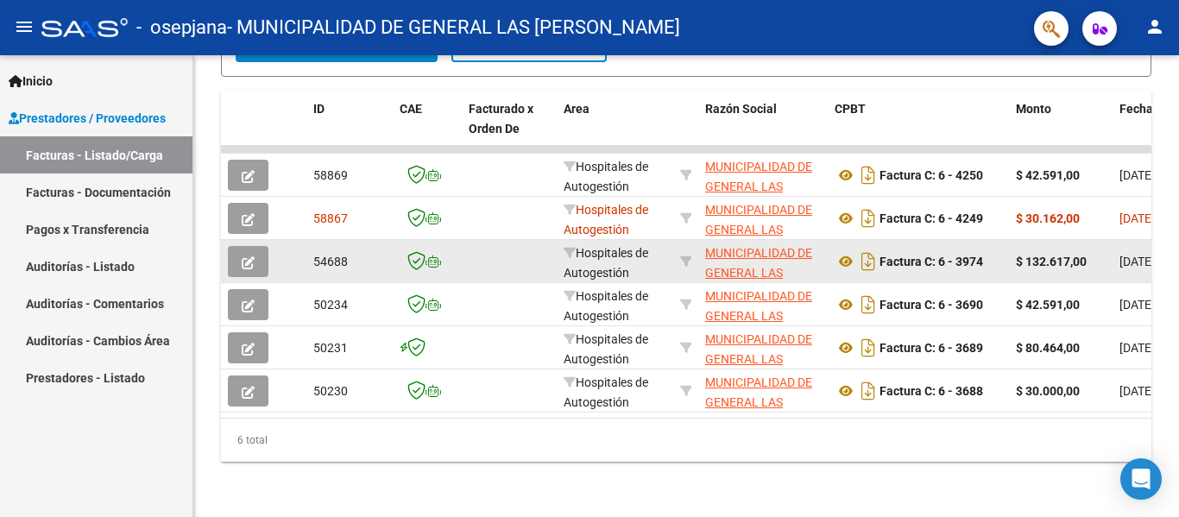
click at [241, 246] on button "button" at bounding box center [248, 261] width 41 height 31
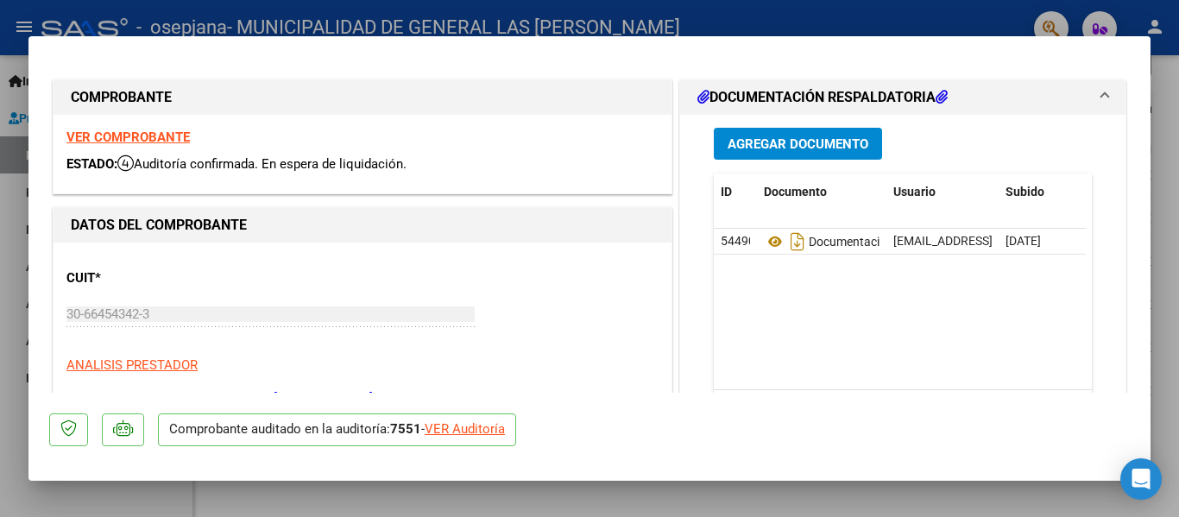
click at [470, 422] on div "VER Auditoría" at bounding box center [465, 430] width 80 height 20
type input "$ 0,00"
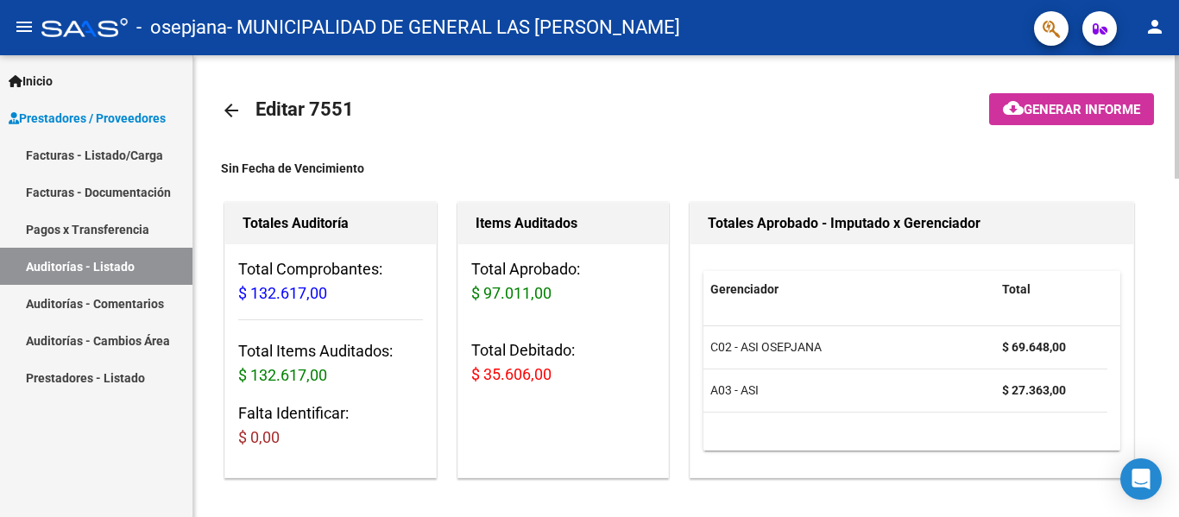
click at [222, 105] on mat-icon "arrow_back" at bounding box center [231, 110] width 21 height 21
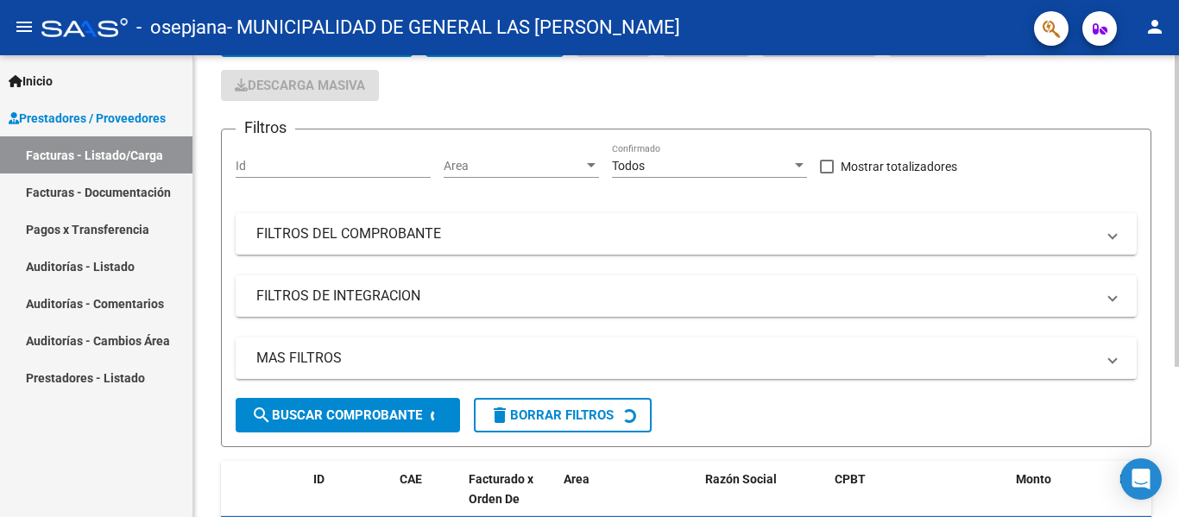
scroll to position [223, 0]
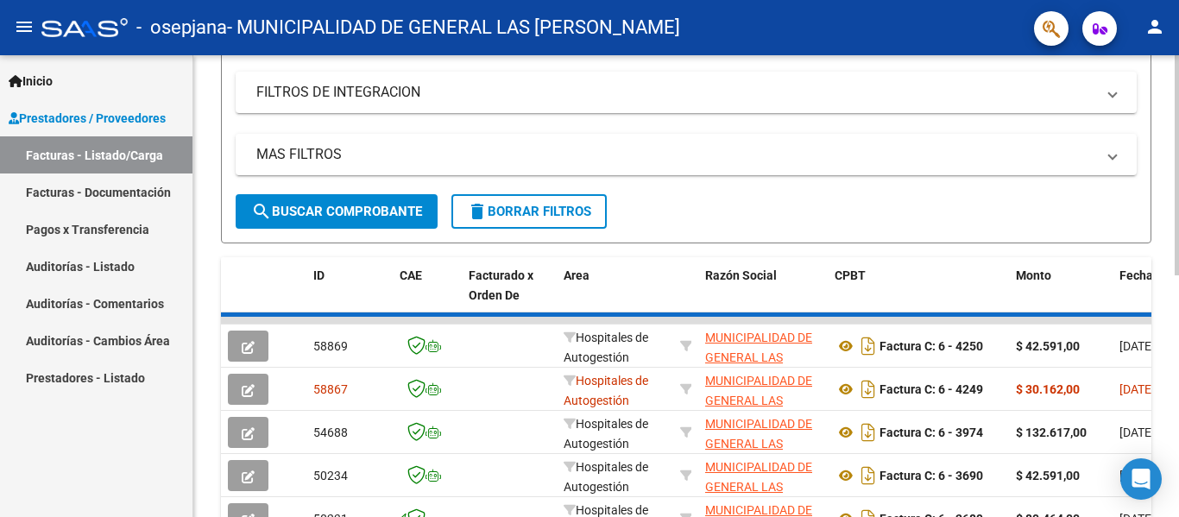
click at [1162, 458] on div "Video tutorial PRESTADORES -> Listado de CPBTs Emitidos por Prestadores / Prove…" at bounding box center [688, 209] width 990 height 957
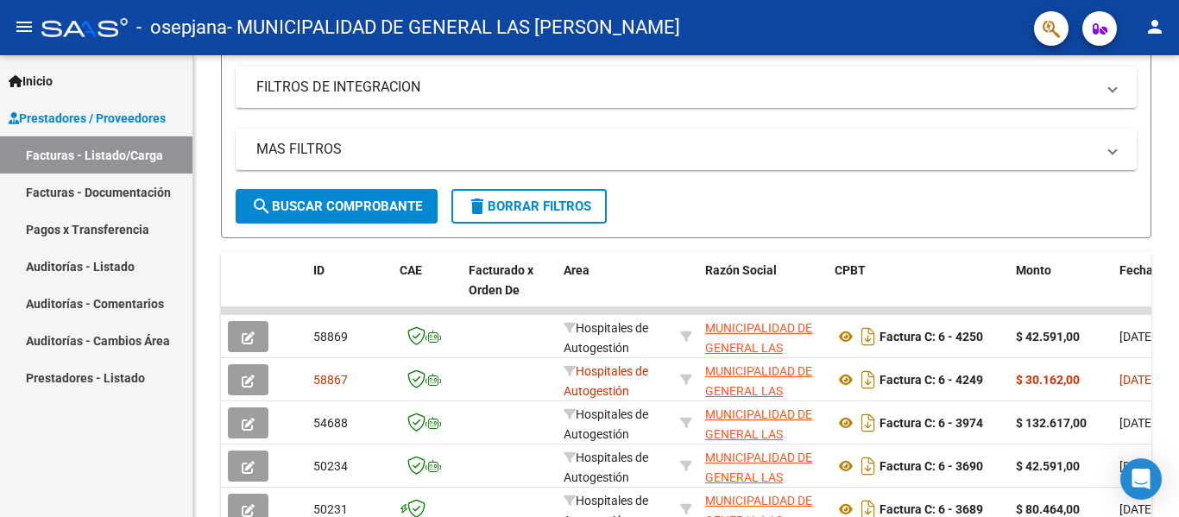
drag, startPoint x: 1162, startPoint y: 458, endPoint x: 1164, endPoint y: 493, distance: 34.6
click at [1164, 493] on div "Video tutorial PRESTADORES -> Listado de CPBTs Emitidos por Prestadores / Prove…" at bounding box center [686, 202] width 986 height 952
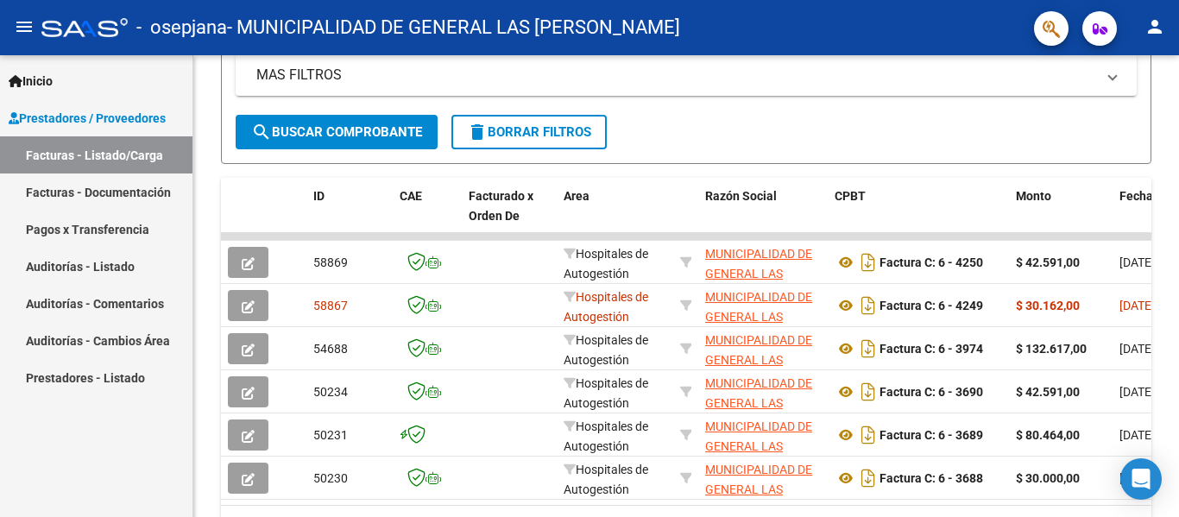
scroll to position [405, 0]
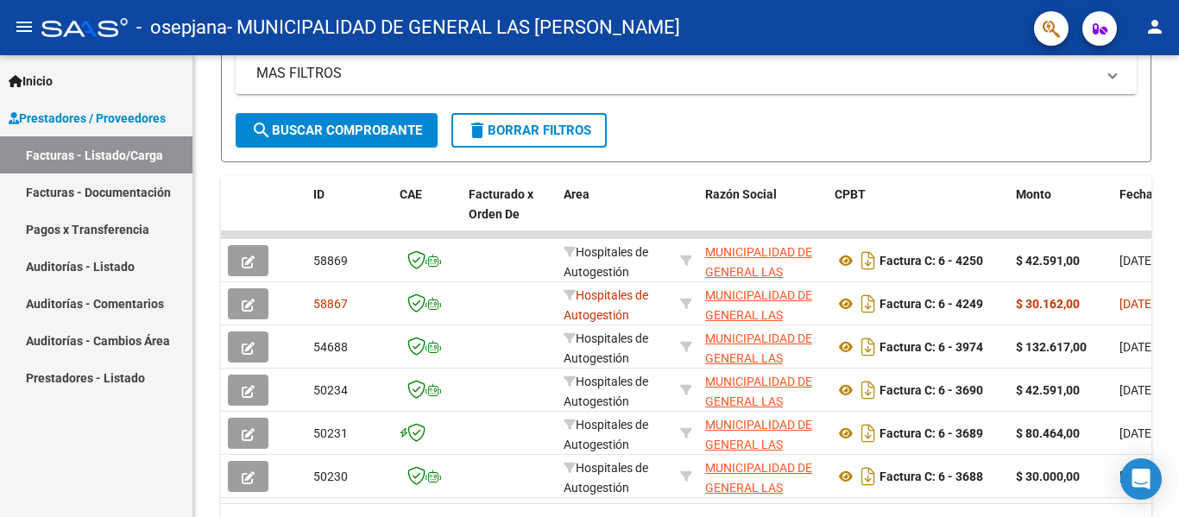
click at [1179, 458] on div at bounding box center [1177, 365] width 4 height 221
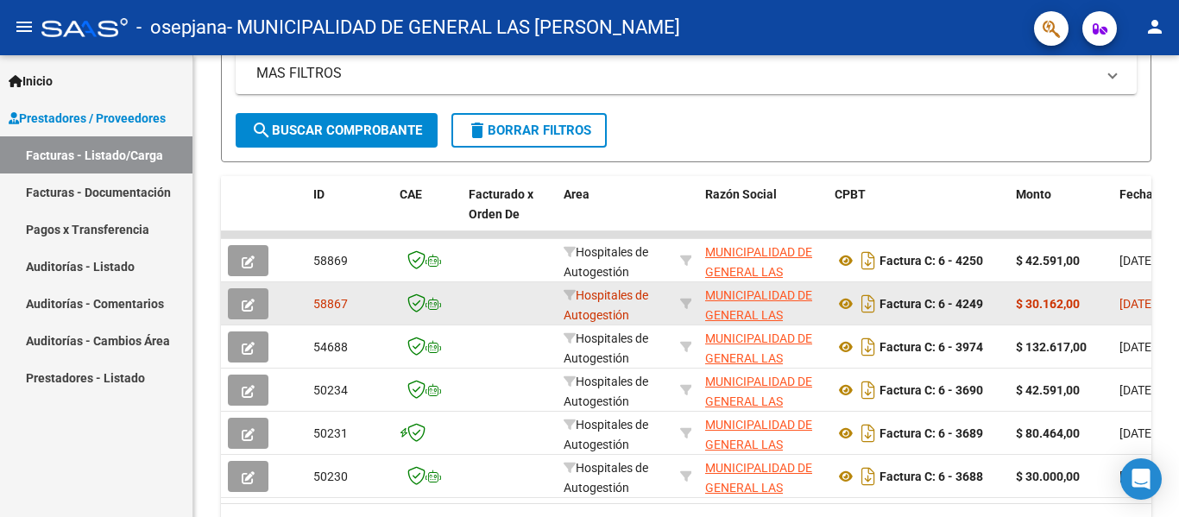
click at [247, 304] on icon "button" at bounding box center [248, 305] width 13 height 13
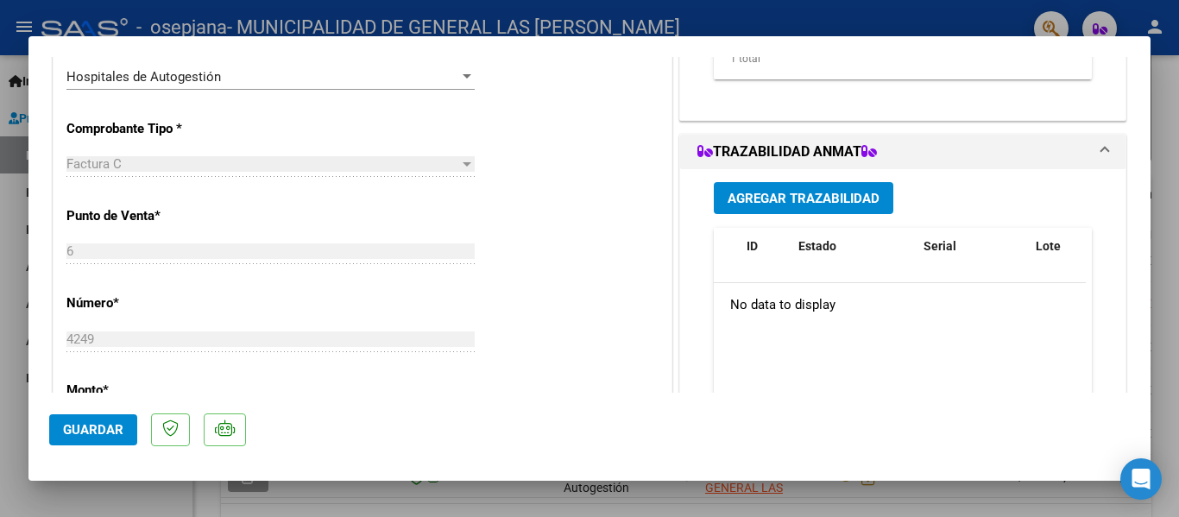
scroll to position [0, 0]
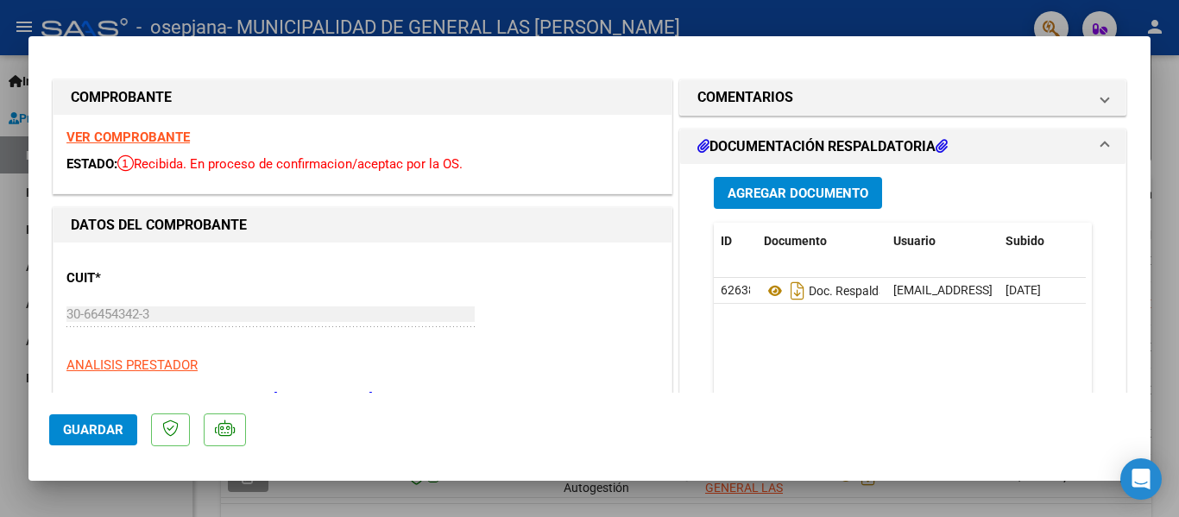
click at [990, 5] on div at bounding box center [589, 258] width 1179 height 517
type input "$ 0,00"
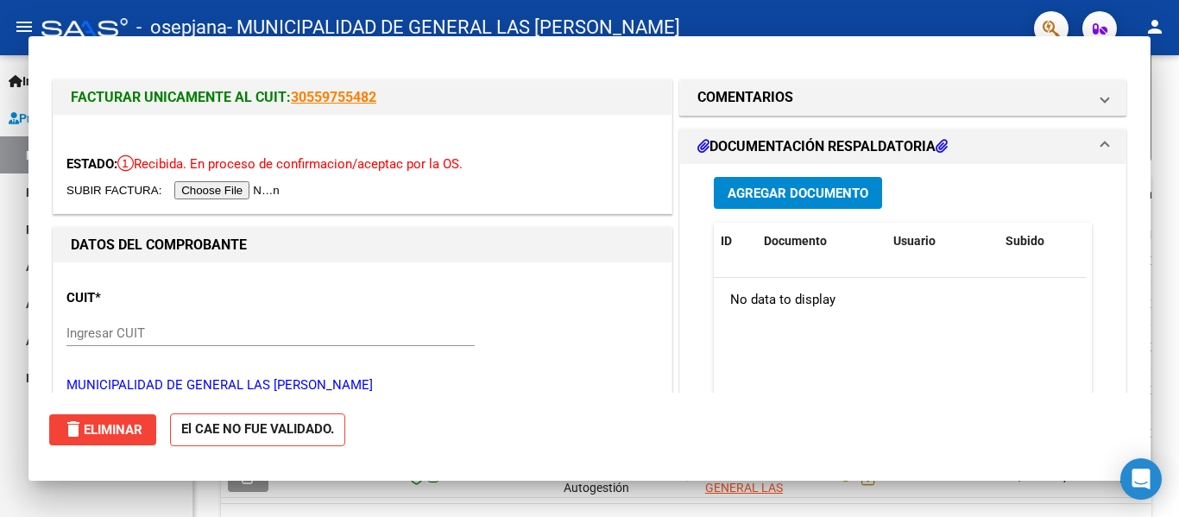
scroll to position [405, 0]
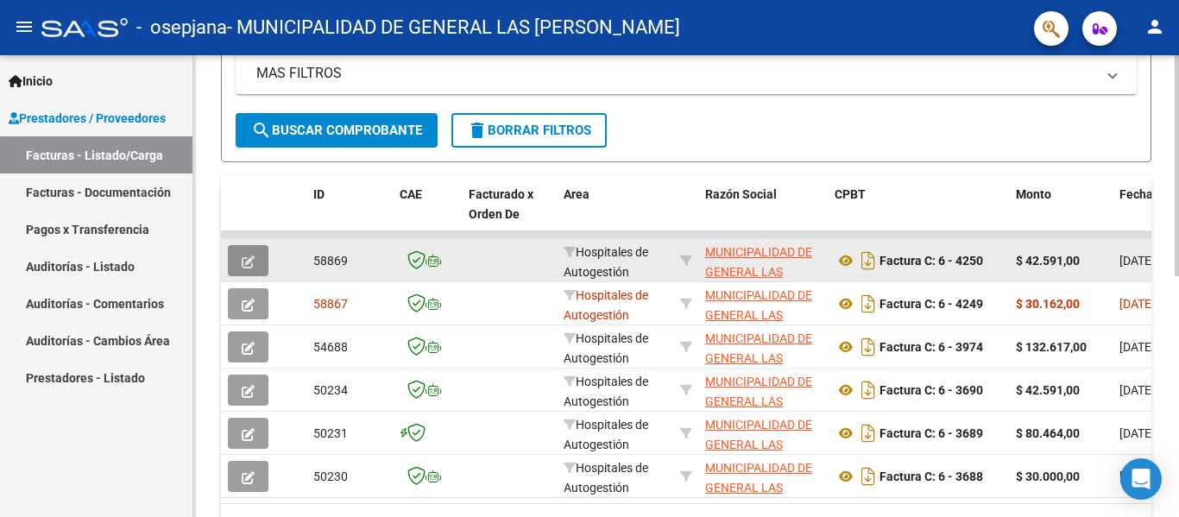
click at [254, 265] on icon "button" at bounding box center [248, 262] width 13 height 13
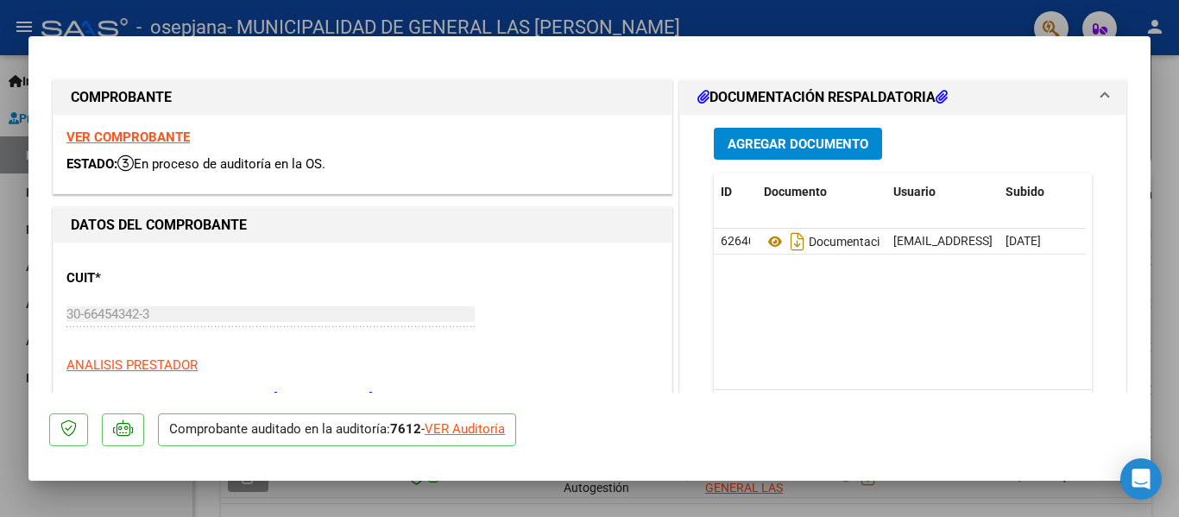
click at [460, 425] on div "VER Auditoría" at bounding box center [465, 430] width 80 height 20
type input "$ 0,00"
